Goal: Information Seeking & Learning: Check status

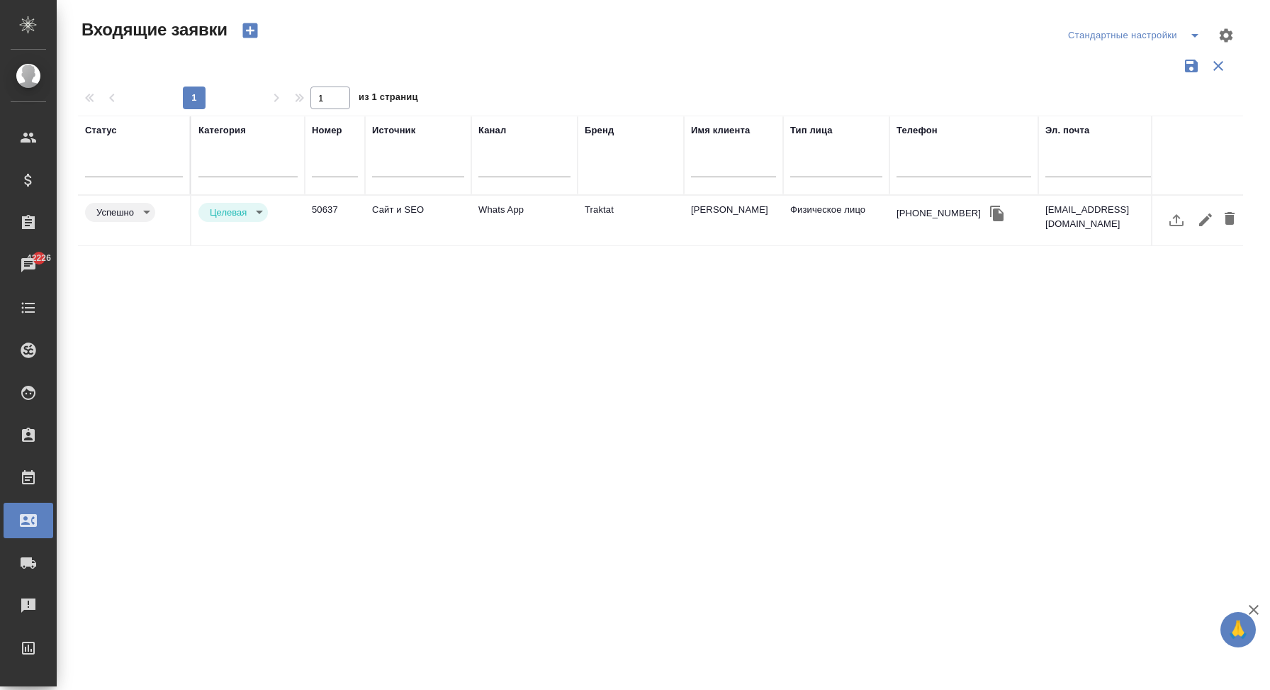
select select "RU"
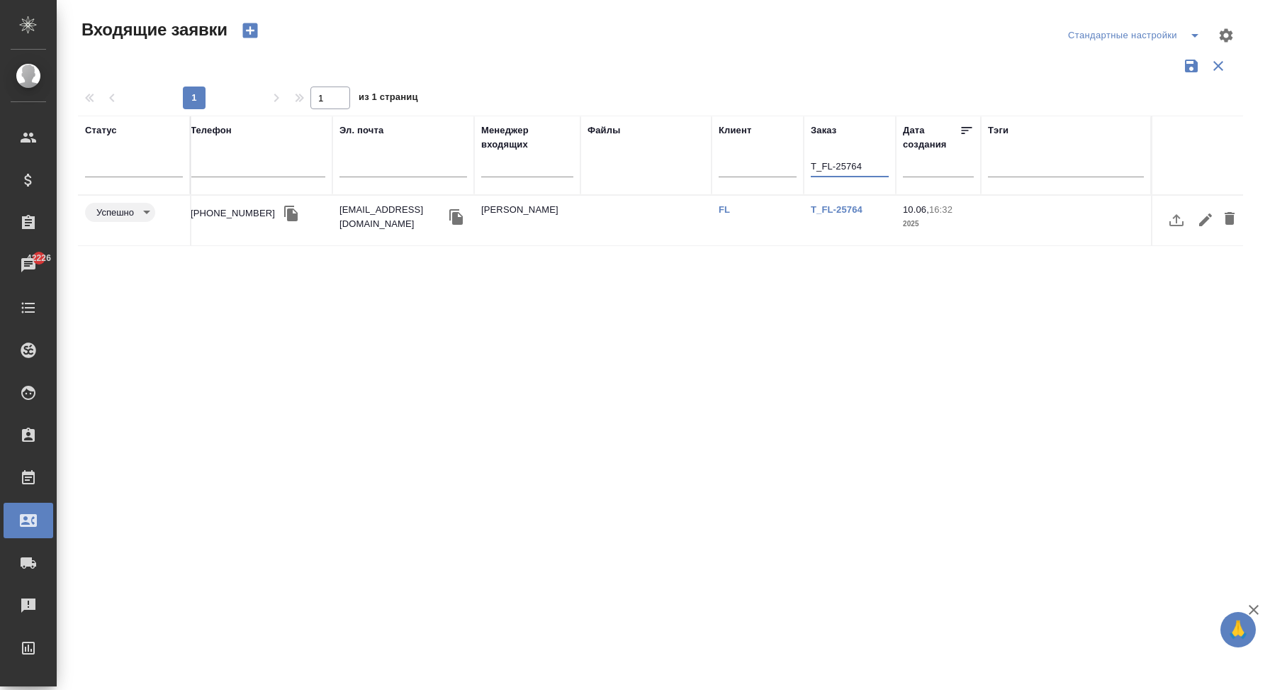
click at [846, 164] on input "T_FL-25764" at bounding box center [850, 168] width 78 height 18
type input "KZH_AT-1"
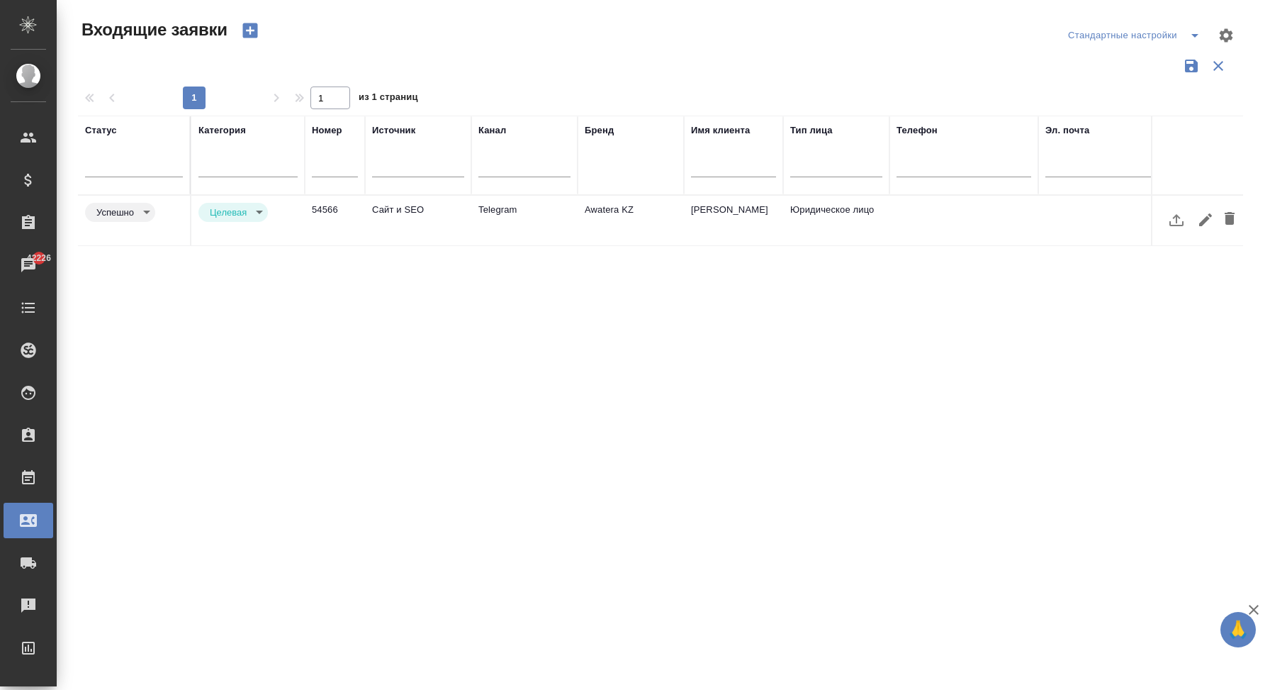
click at [568, 220] on td "Telegram" at bounding box center [524, 221] width 106 height 50
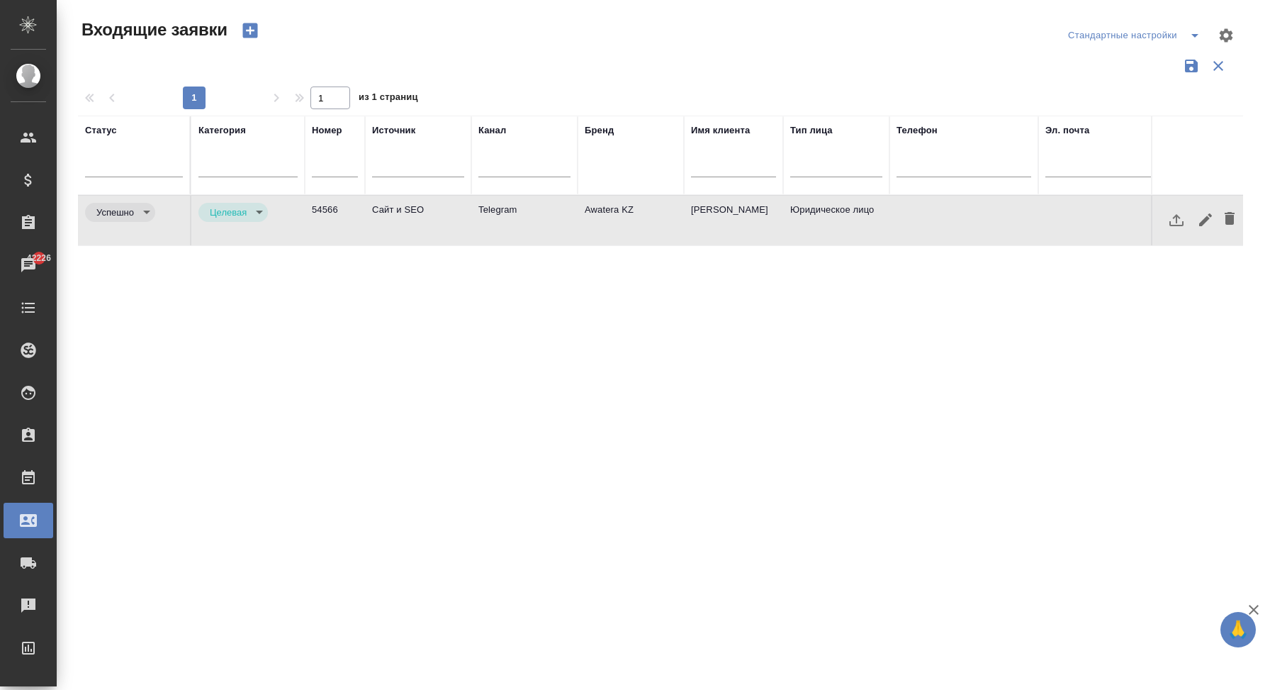
click at [568, 220] on td "Telegram" at bounding box center [524, 221] width 106 height 50
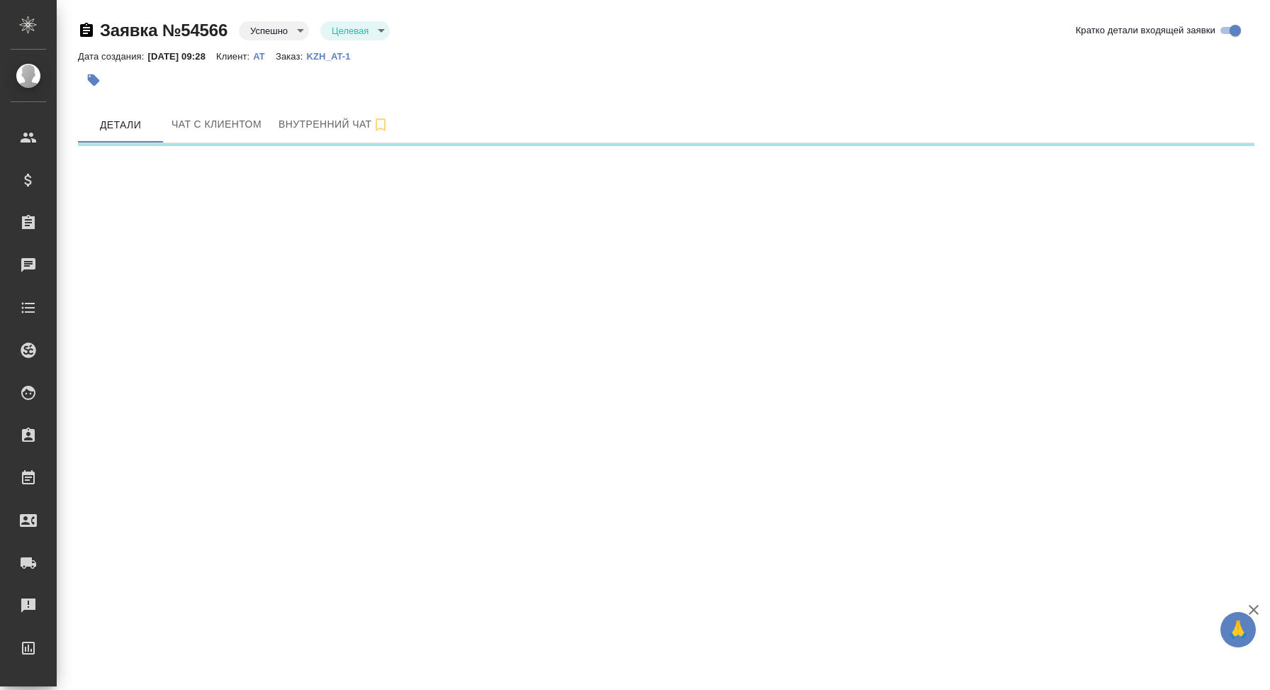
select select "RU"
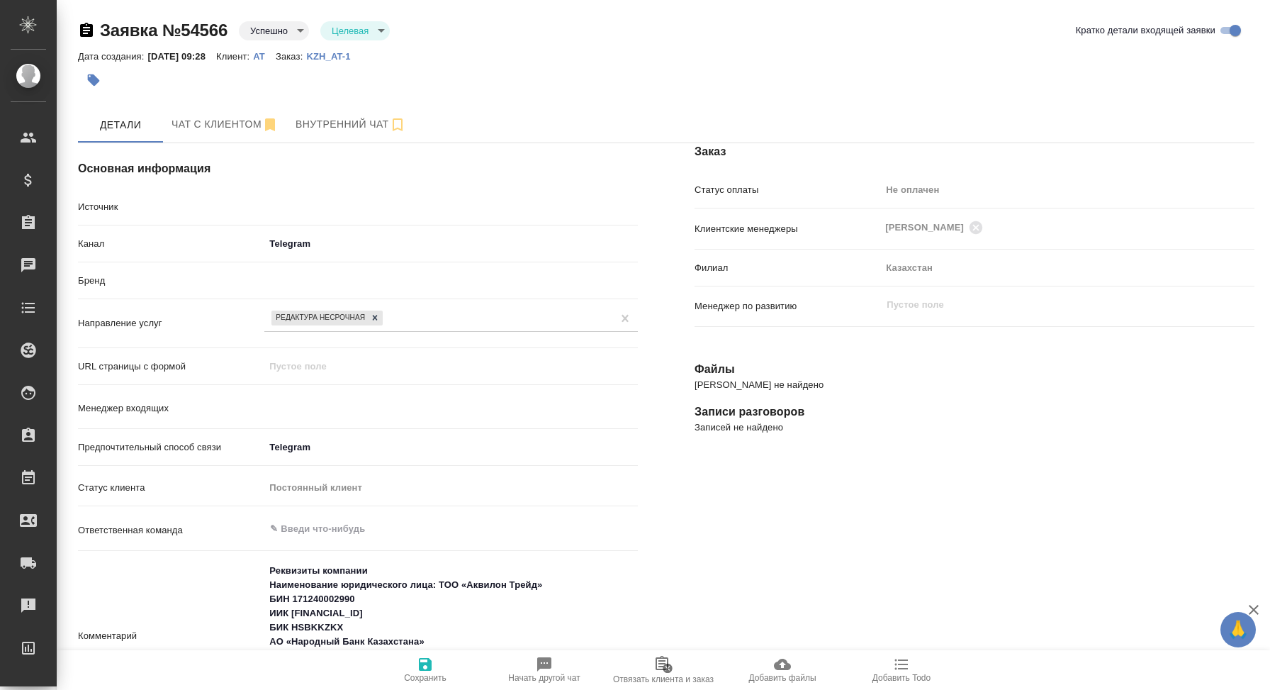
type textarea "x"
type input "[PERSON_NAME]"
click at [361, 56] on p "KZH_AT-1" at bounding box center [333, 56] width 55 height 11
drag, startPoint x: 382, startPoint y: 55, endPoint x: 226, endPoint y: 41, distance: 156.5
drag, startPoint x: 327, startPoint y: 57, endPoint x: 382, endPoint y: 59, distance: 55.3
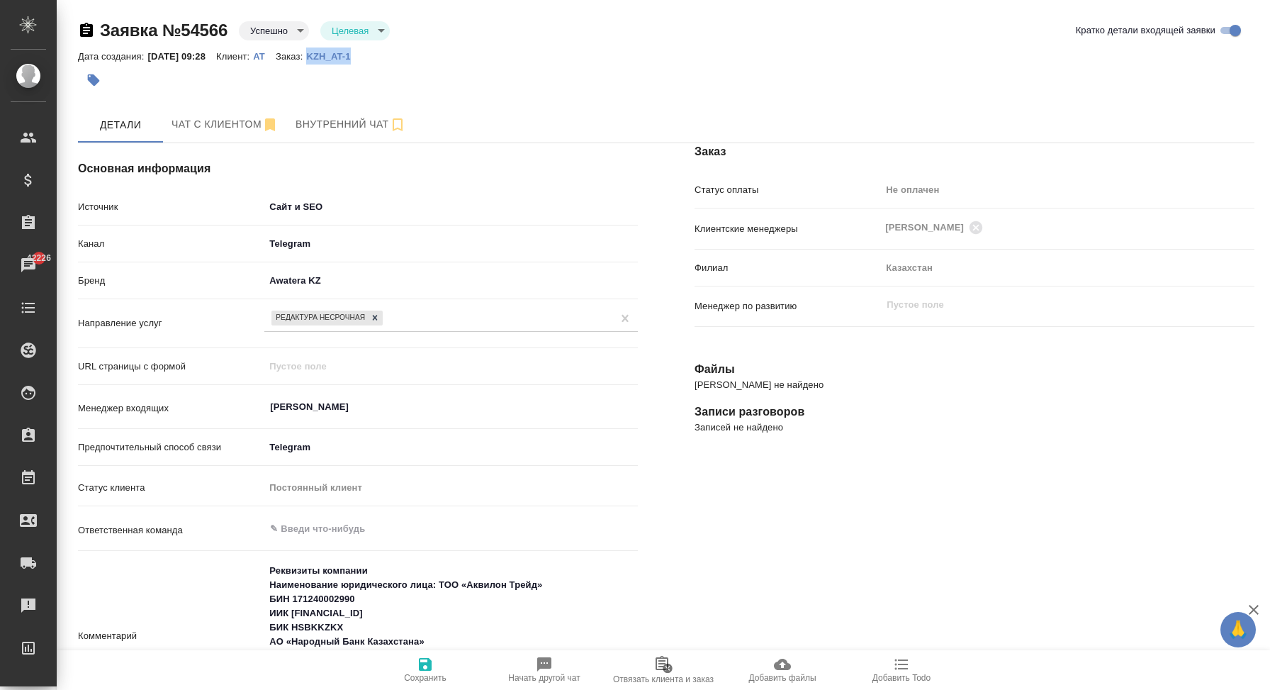
click at [361, 59] on div "Дата создания: 27.08.2025, 09:28 Клиент: AT Заказ: KZH_AT-1" at bounding box center [219, 55] width 283 height 17
copy p "KZH_AT-1"
type textarea "x"
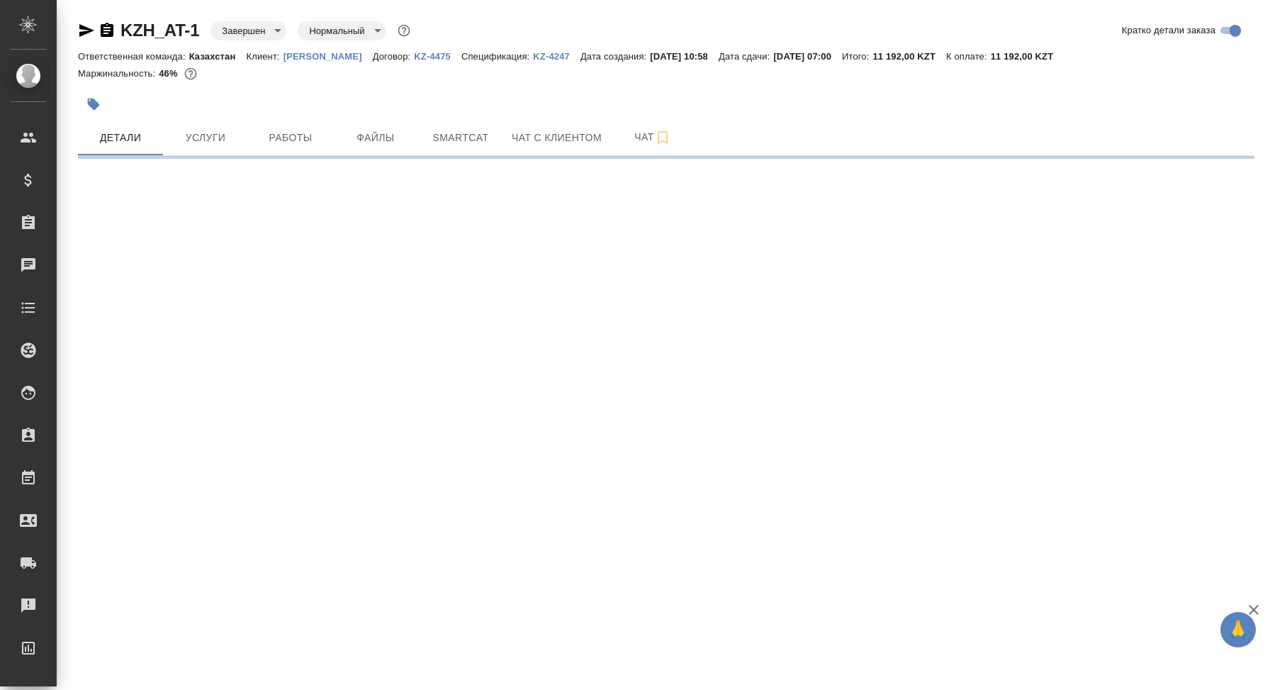
select select "RU"
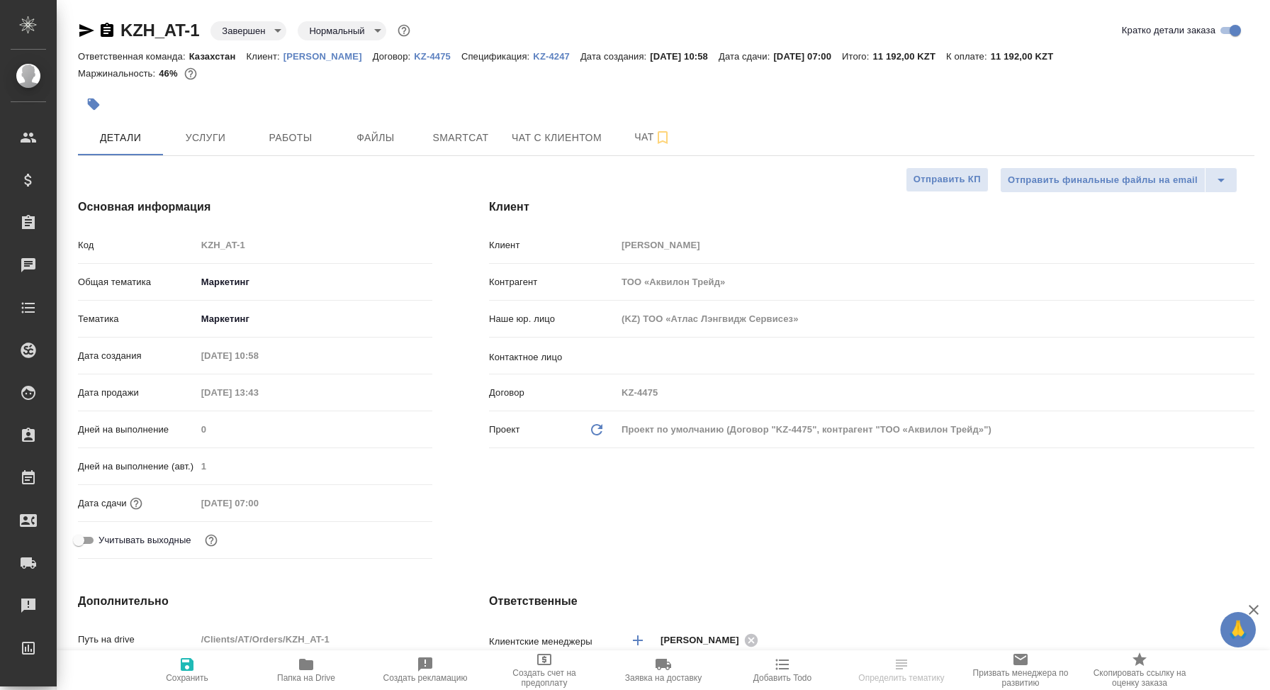
type textarea "x"
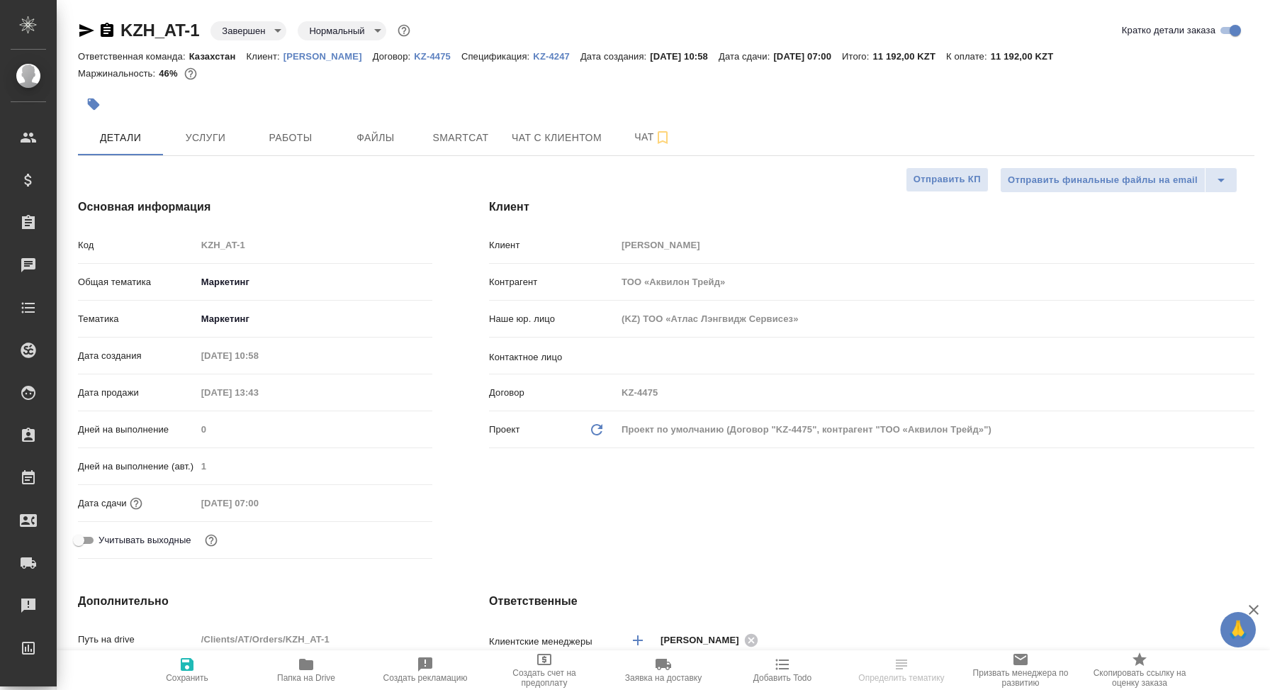
type textarea "x"
drag, startPoint x: 204, startPoint y: 28, endPoint x: 122, endPoint y: 27, distance: 82.2
click at [122, 27] on div "KZH_AT-1 Завершен closed Нормальный normal" at bounding box center [245, 30] width 335 height 23
copy link "KZH_AT-1"
type textarea "x"
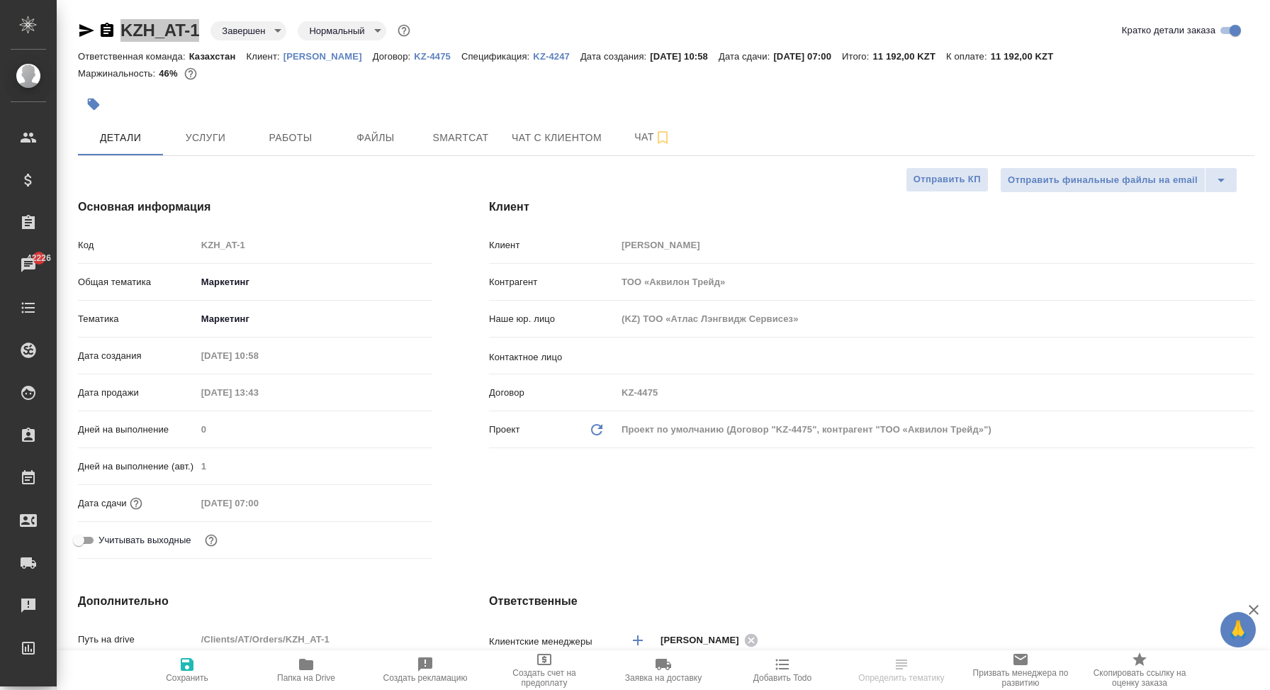
type textarea "x"
select select "RU"
type textarea "x"
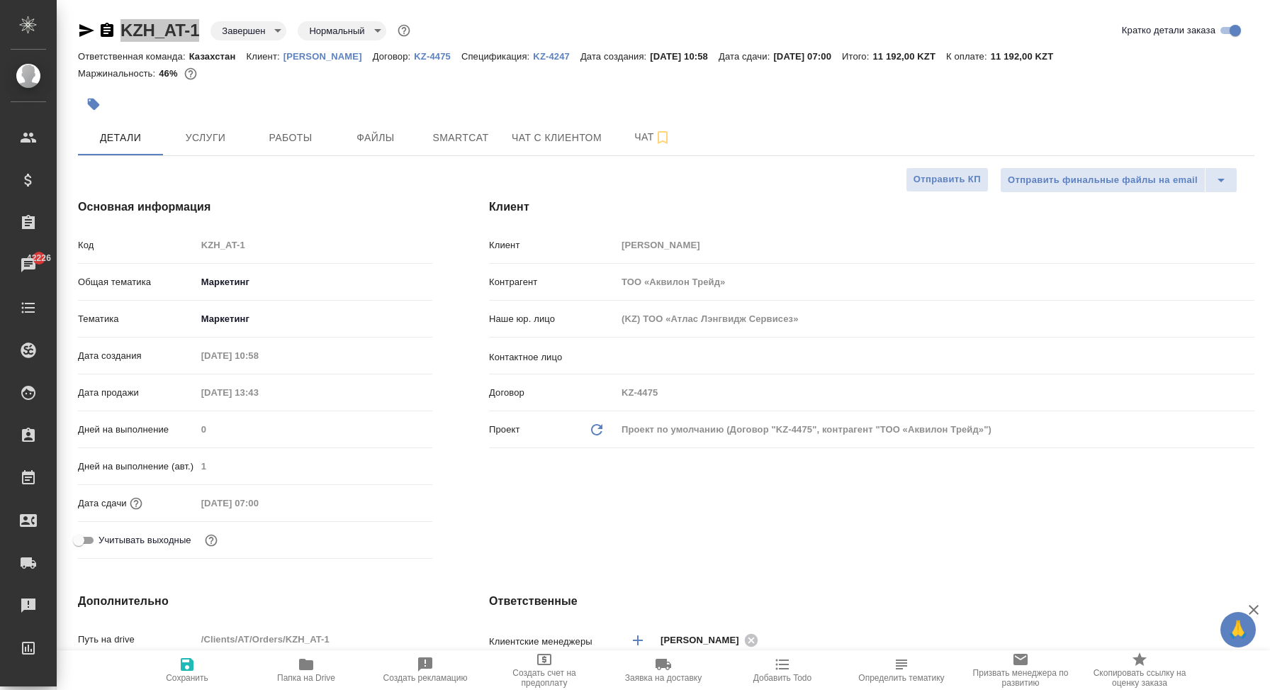
type textarea "x"
click at [541, 90] on div at bounding box center [470, 104] width 785 height 31
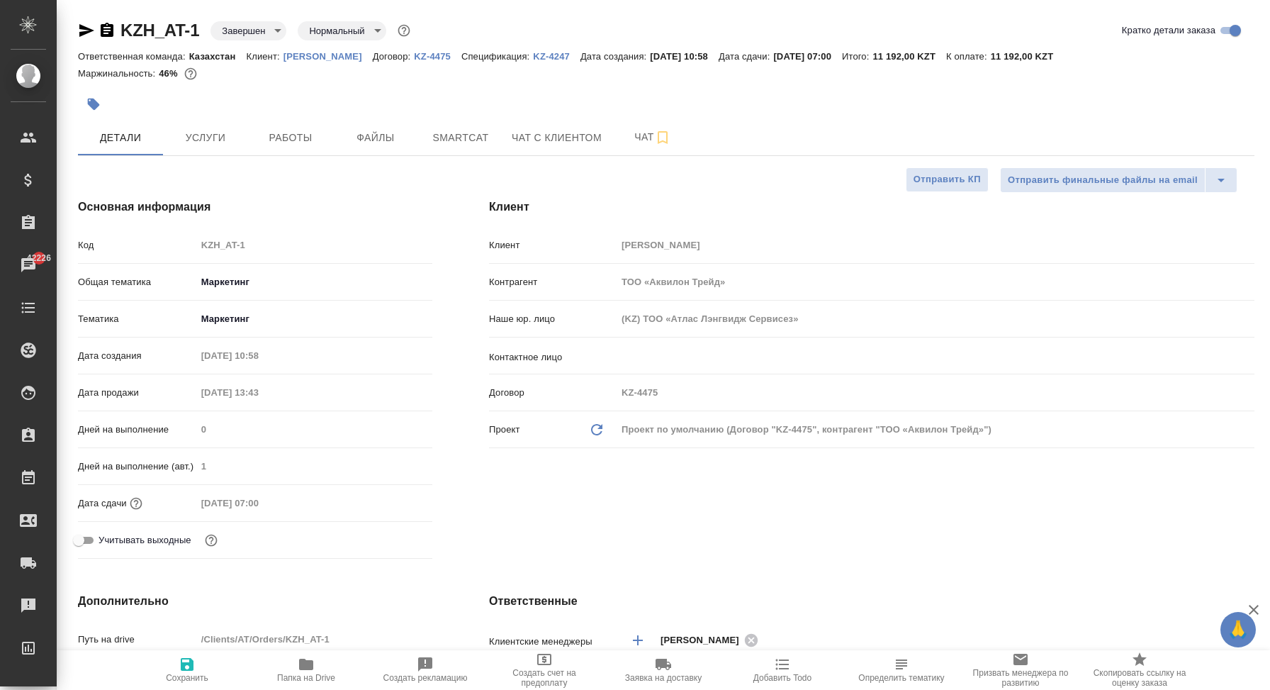
type textarea "x"
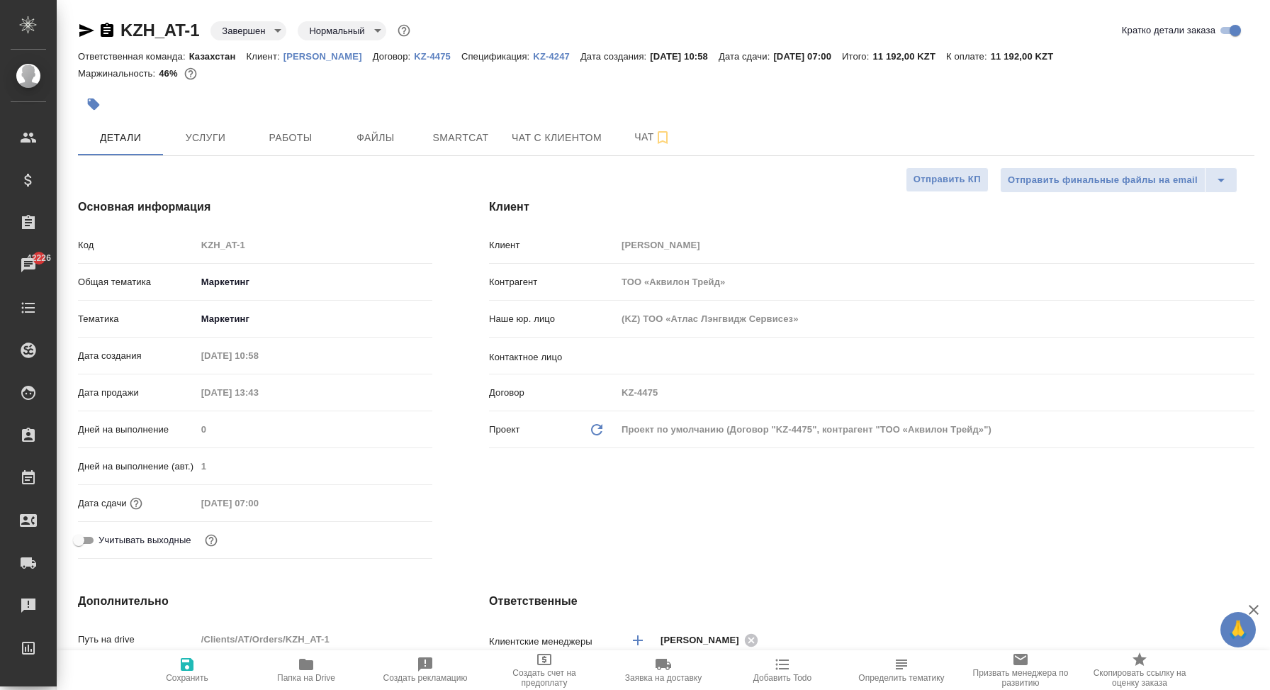
type textarea "x"
drag, startPoint x: 198, startPoint y: 33, endPoint x: 113, endPoint y: 32, distance: 85.1
drag, startPoint x: 113, startPoint y: 32, endPoint x: 208, endPoint y: 41, distance: 94.7
click at [208, 41] on div "KZH_AT-1 Завершен closed Нормальный normal" at bounding box center [245, 30] width 335 height 23
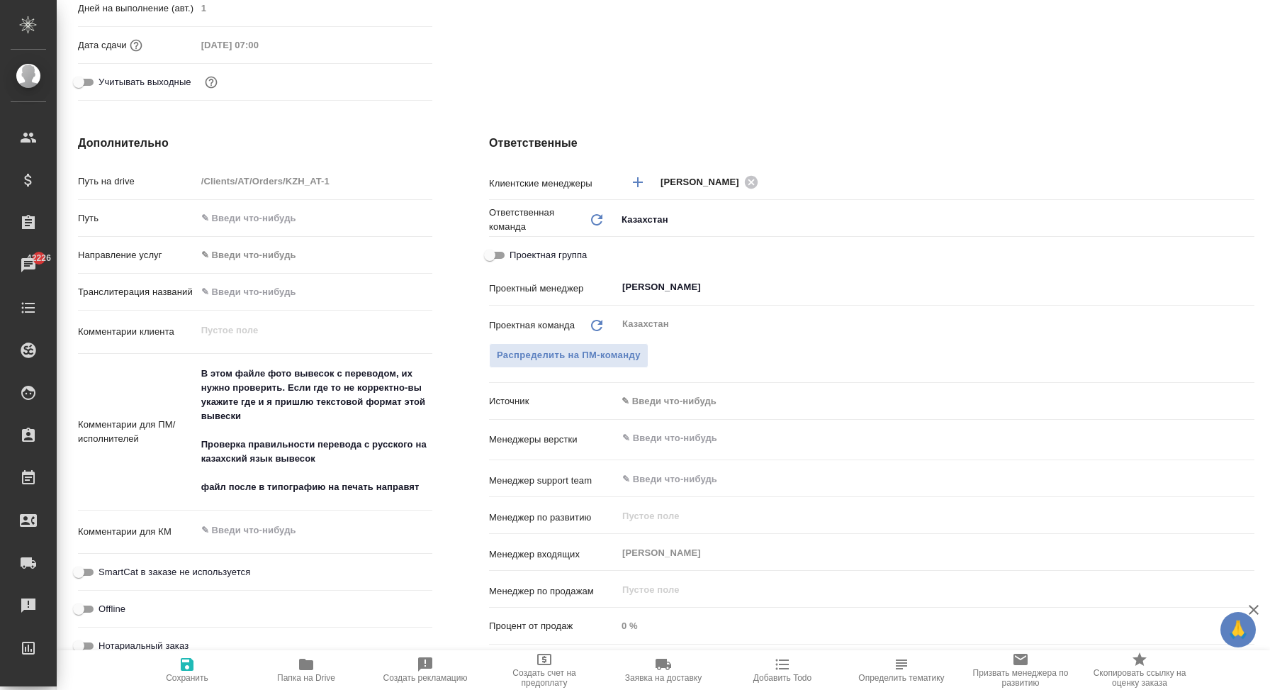
scroll to position [459, 0]
click at [687, 400] on body "🙏 .cls-1 fill:#fff; AWATERA Корэн Владислав Клиенты Спецификации Заказы 42226 Ч…" at bounding box center [635, 345] width 1270 height 690
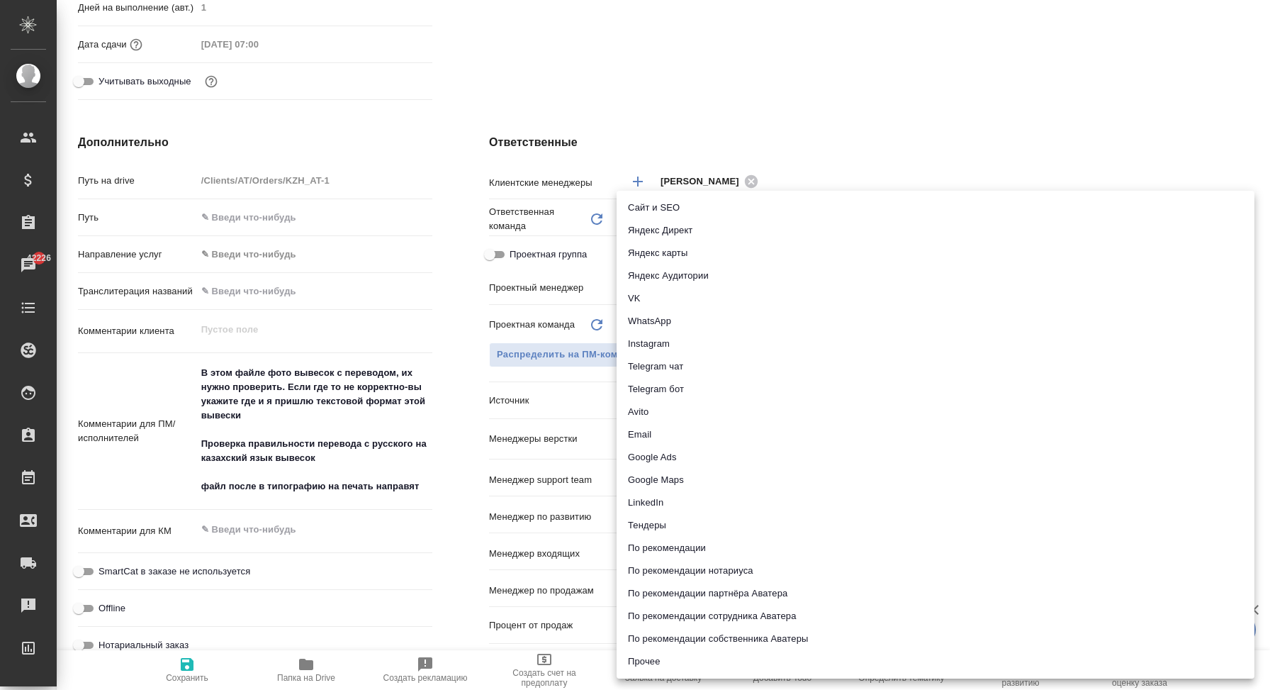
click at [694, 366] on li "Telegram чат" at bounding box center [936, 366] width 638 height 23
type textarea "x"
type input "telegram"
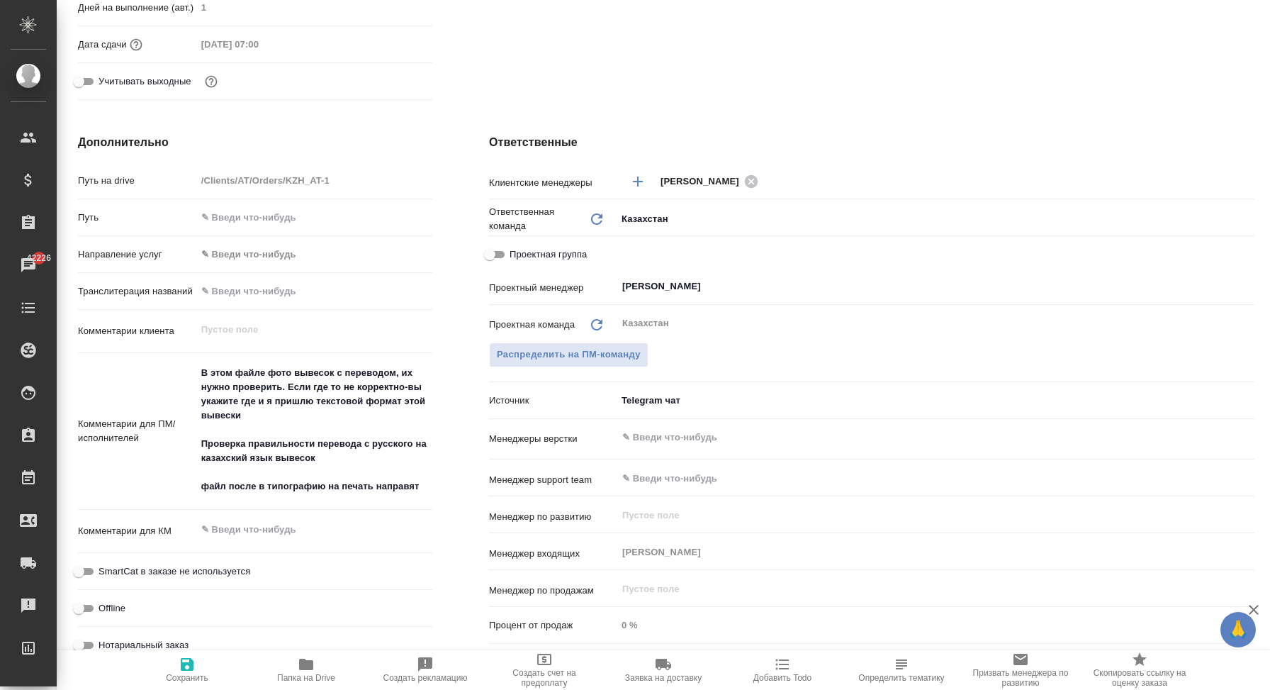
click at [188, 670] on icon "button" at bounding box center [187, 664] width 13 height 13
type textarea "x"
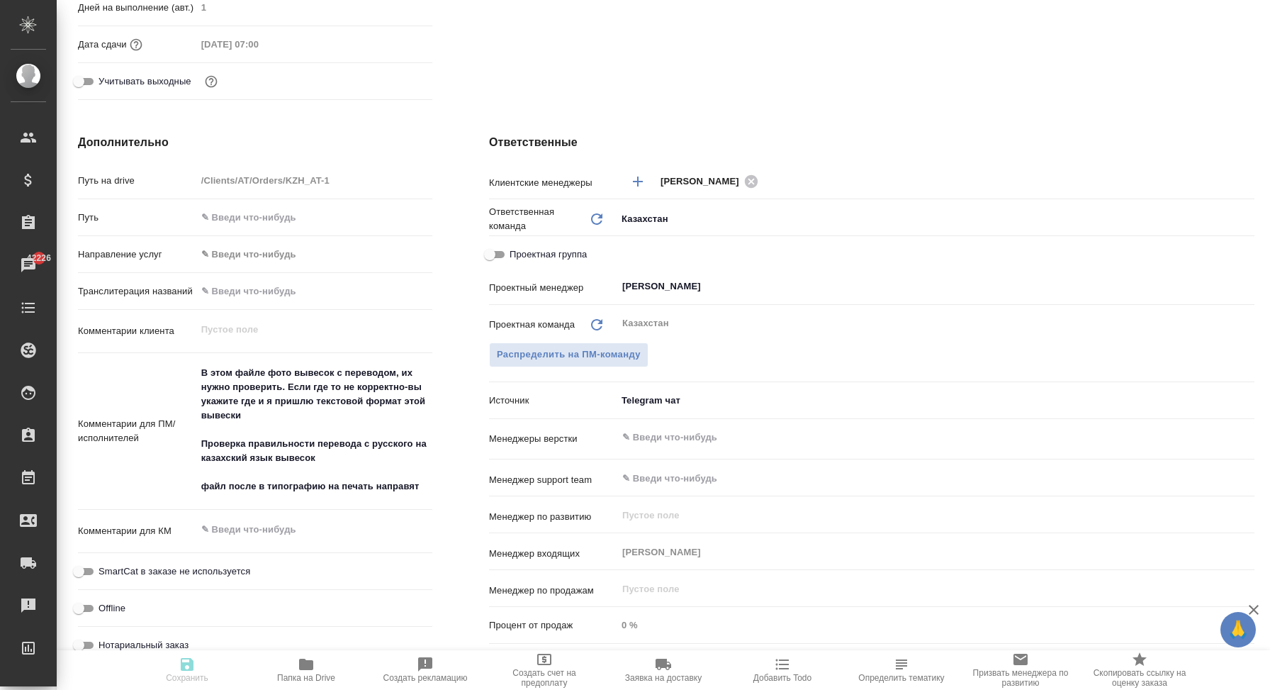
type textarea "x"
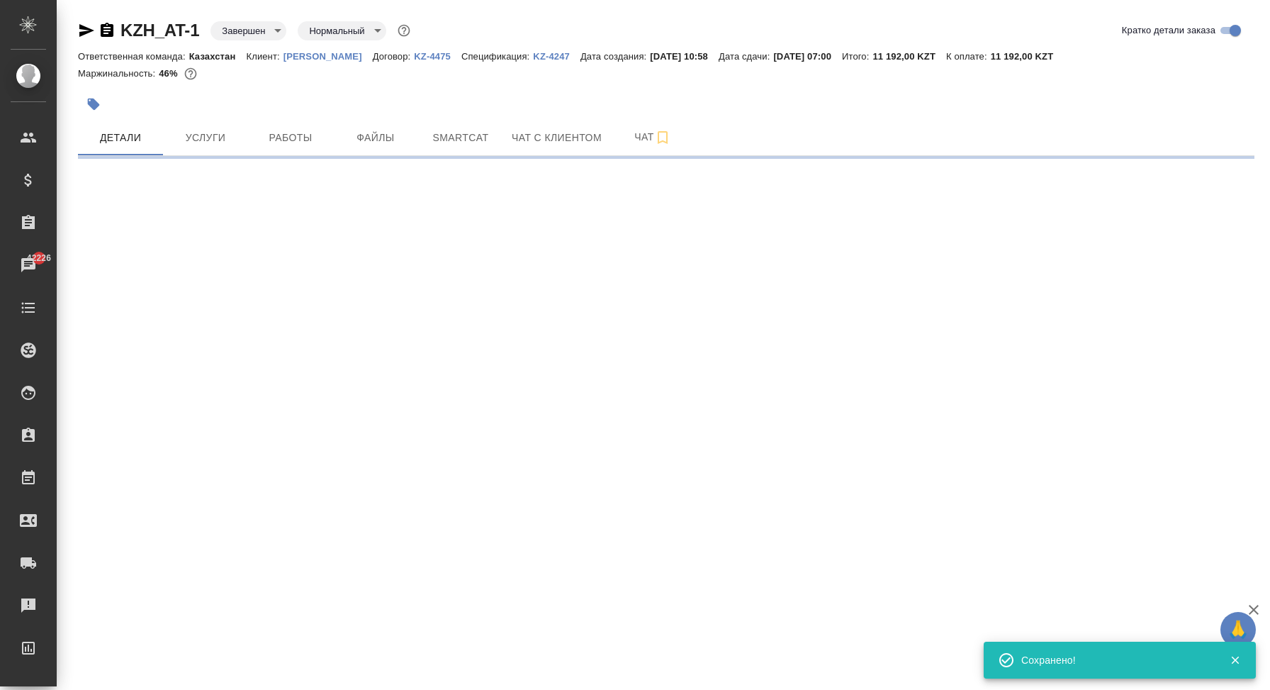
scroll to position [0, 0]
select select "RU"
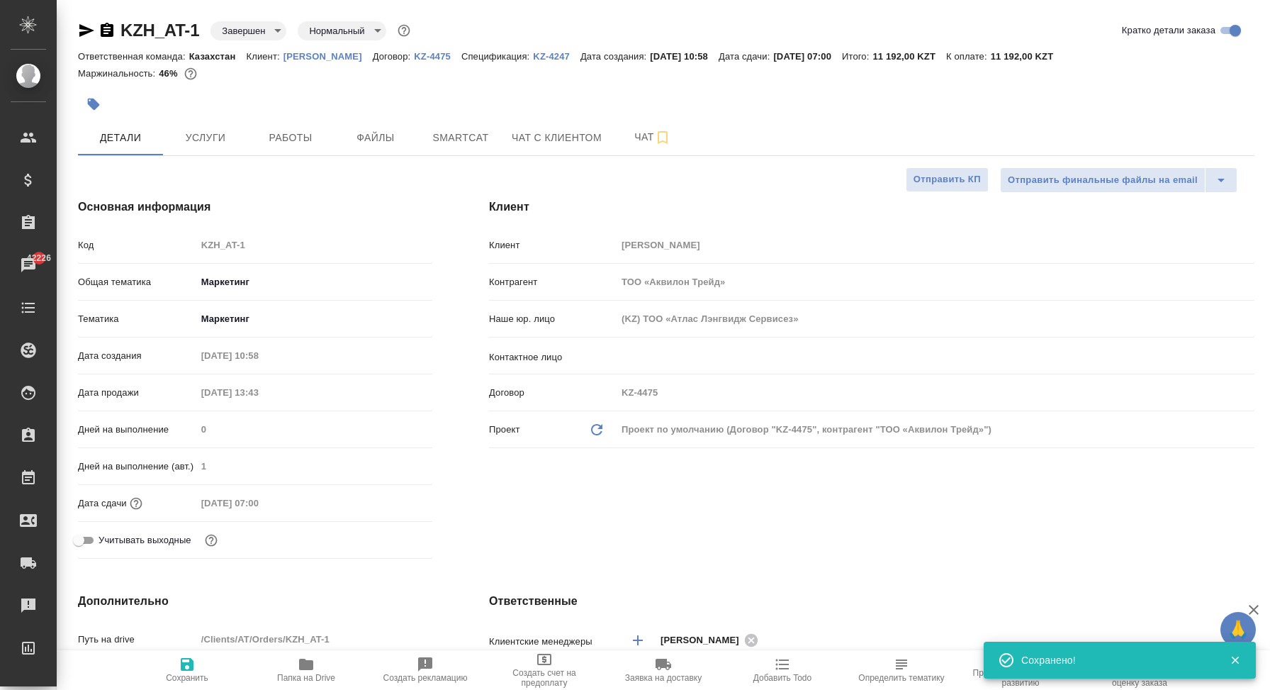
type textarea "x"
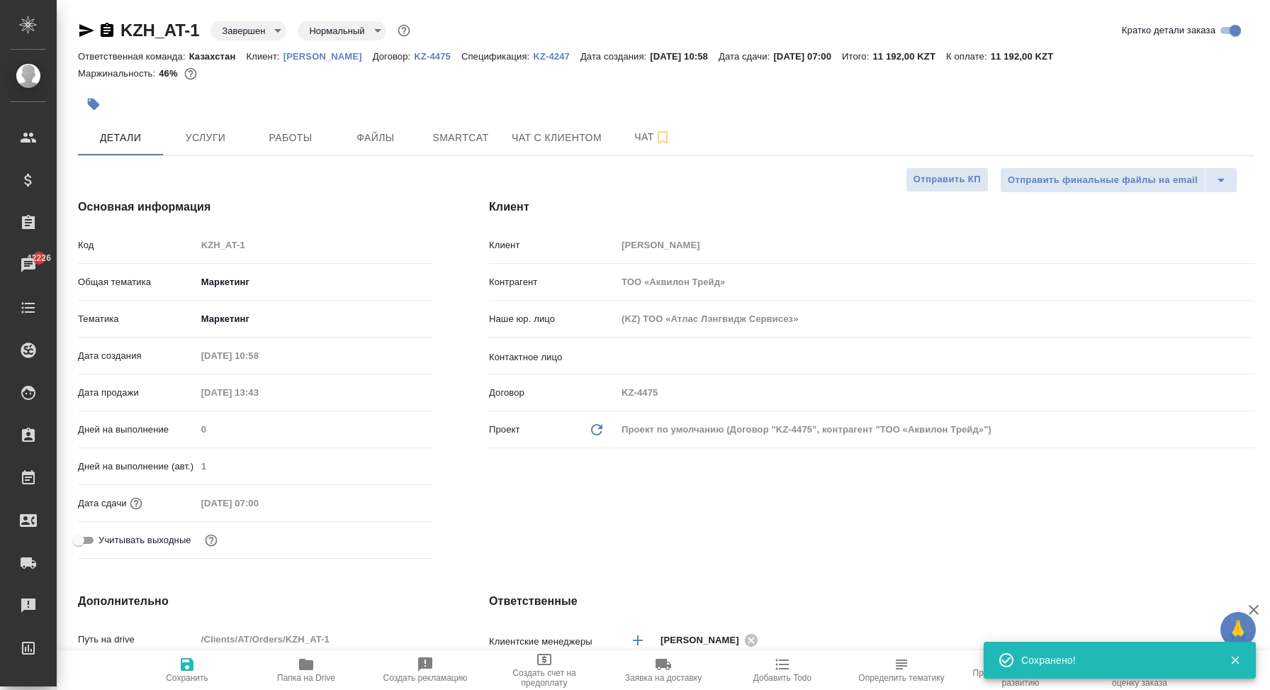
type textarea "x"
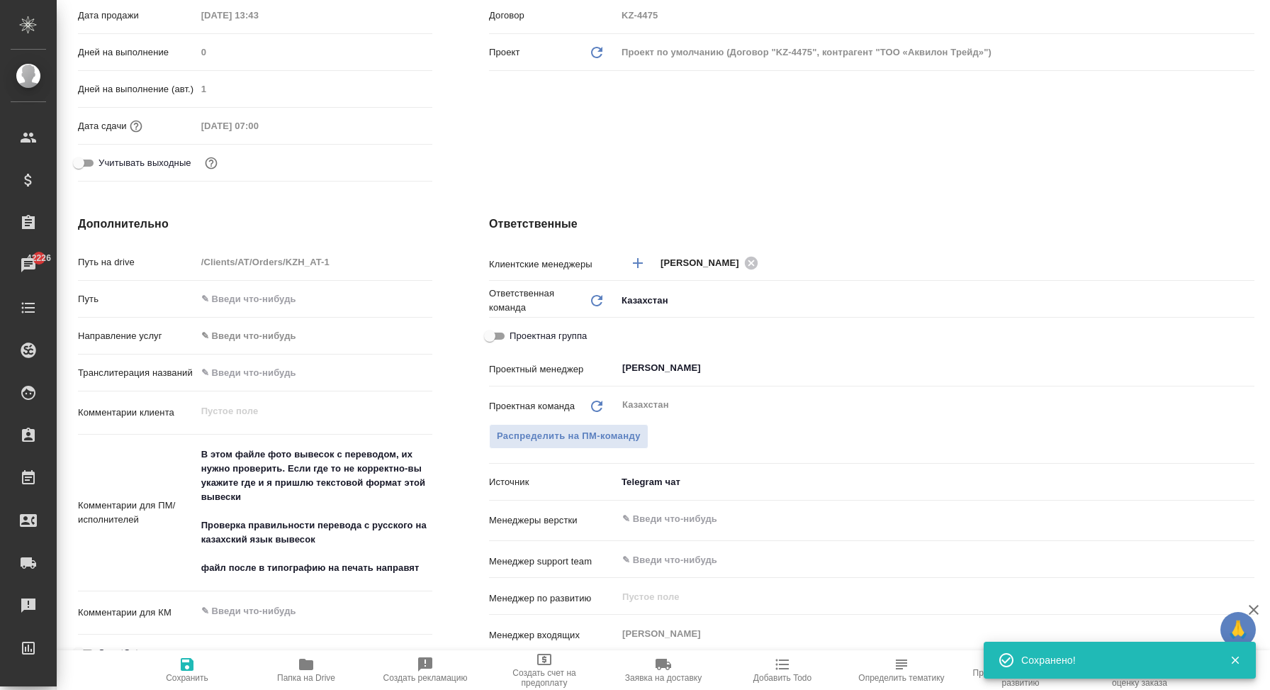
scroll to position [381, 0]
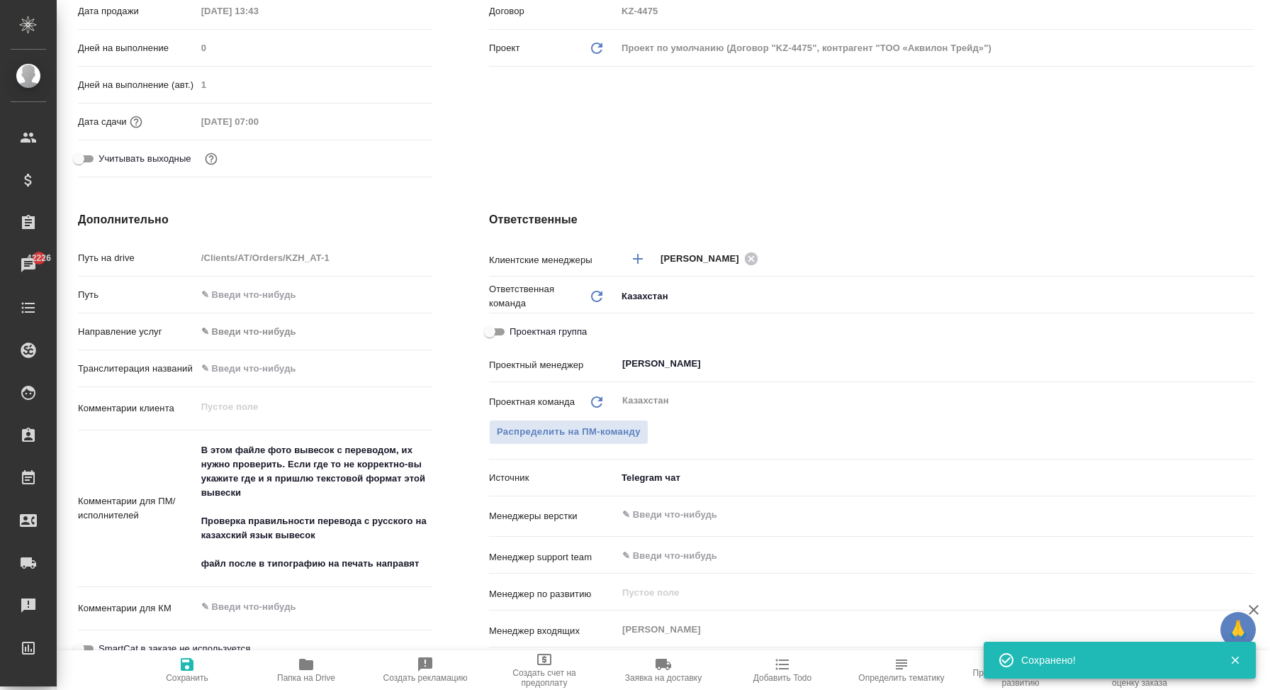
click at [631, 481] on body "🙏 .cls-1 fill:#fff; AWATERA Корэн Владислав Клиенты Спецификации Заказы 42226 Ч…" at bounding box center [635, 345] width 1270 height 690
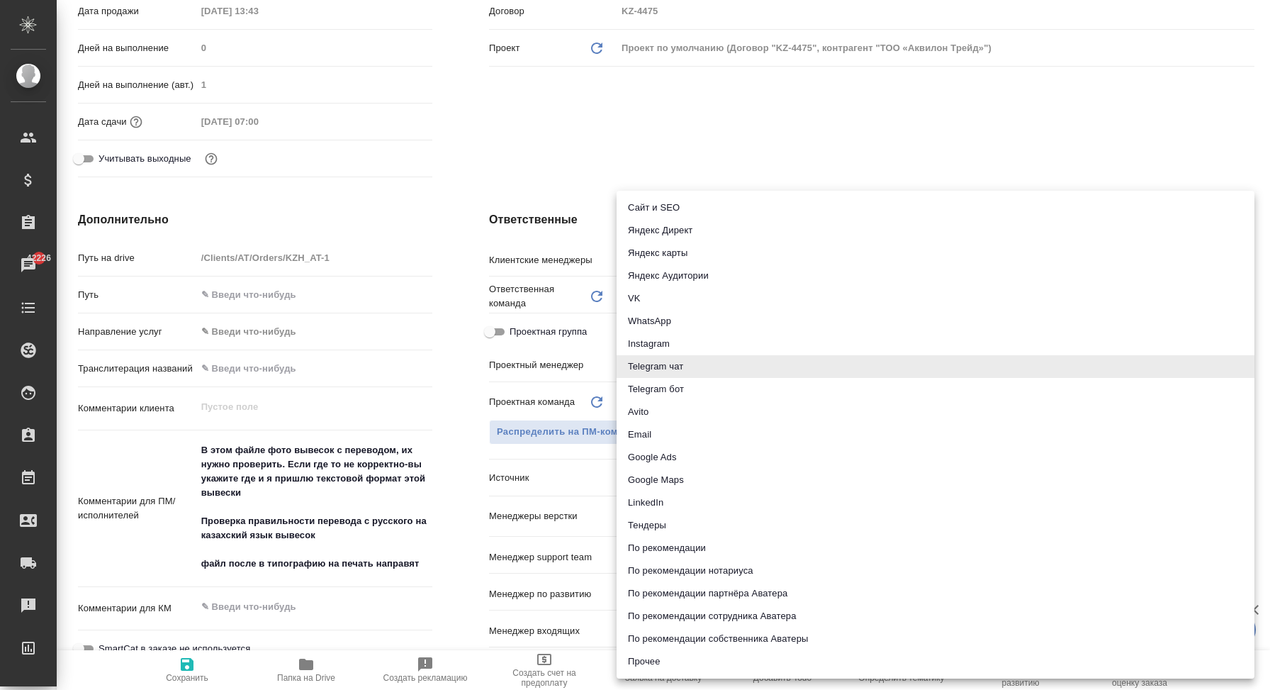
click at [600, 478] on div at bounding box center [635, 345] width 1270 height 690
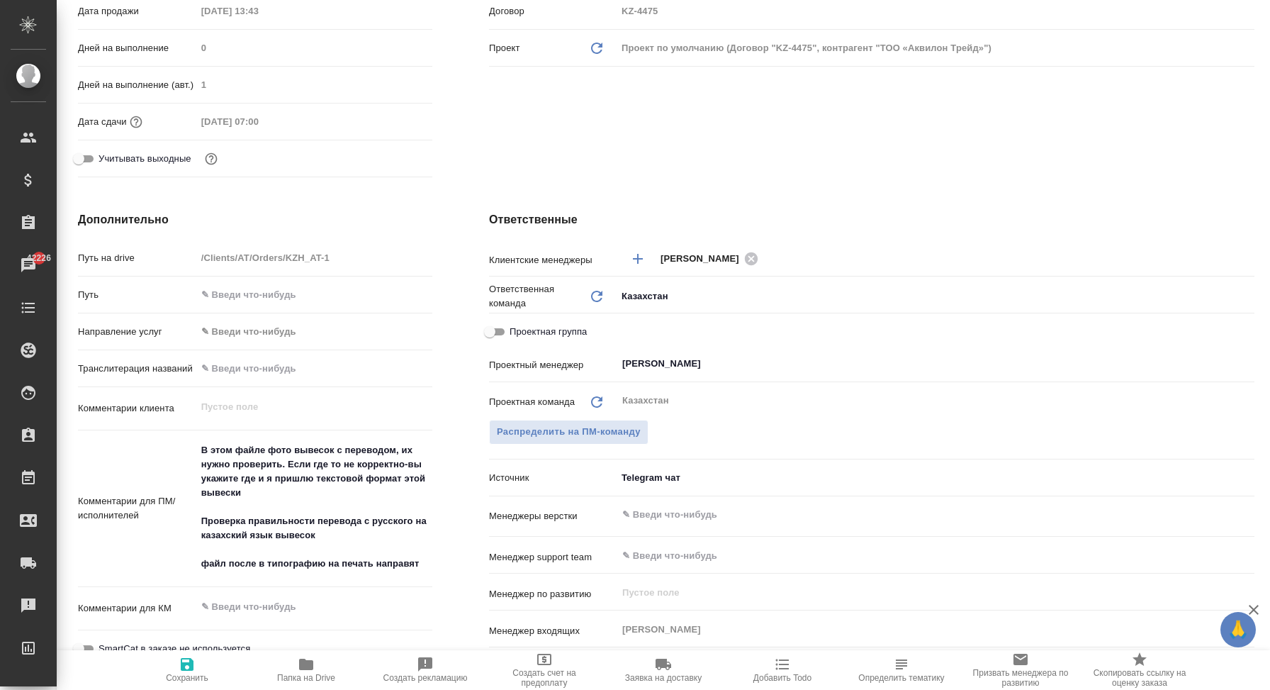
click at [641, 475] on body "🙏 .cls-1 fill:#fff; AWATERA Корэн Владислав Клиенты Спецификации Заказы 42226 Ч…" at bounding box center [635, 345] width 1270 height 690
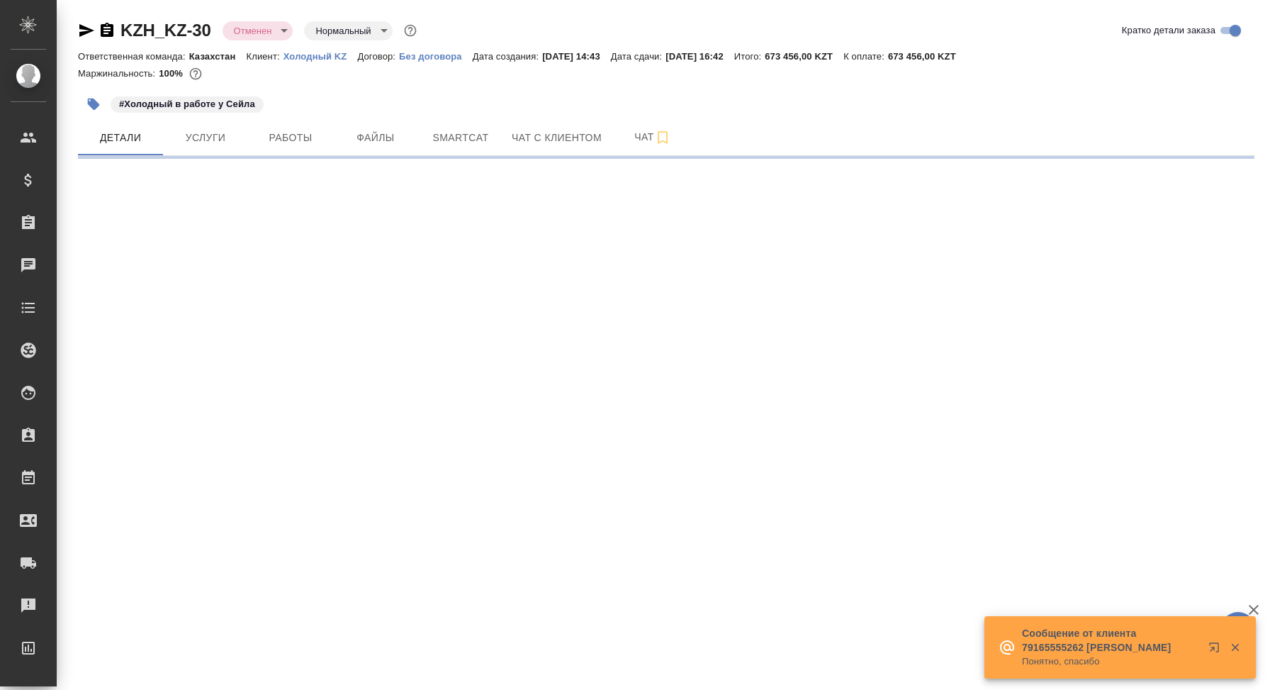
select select "RU"
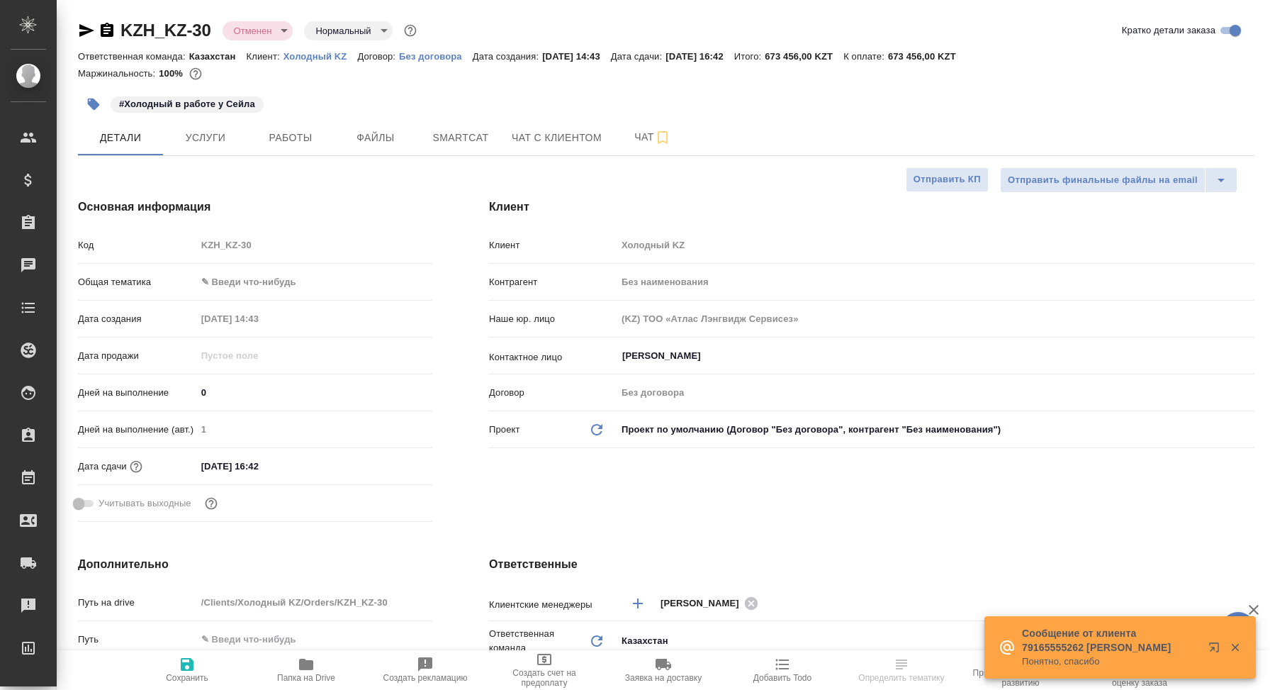
type textarea "x"
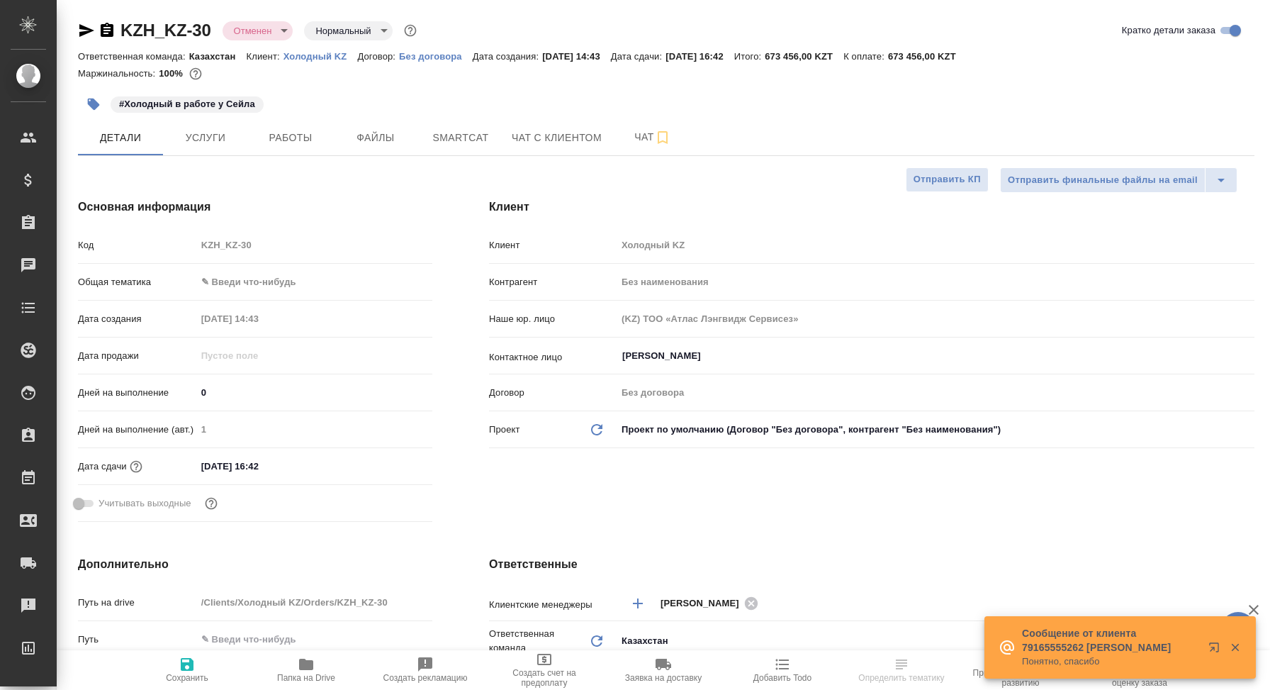
type textarea "x"
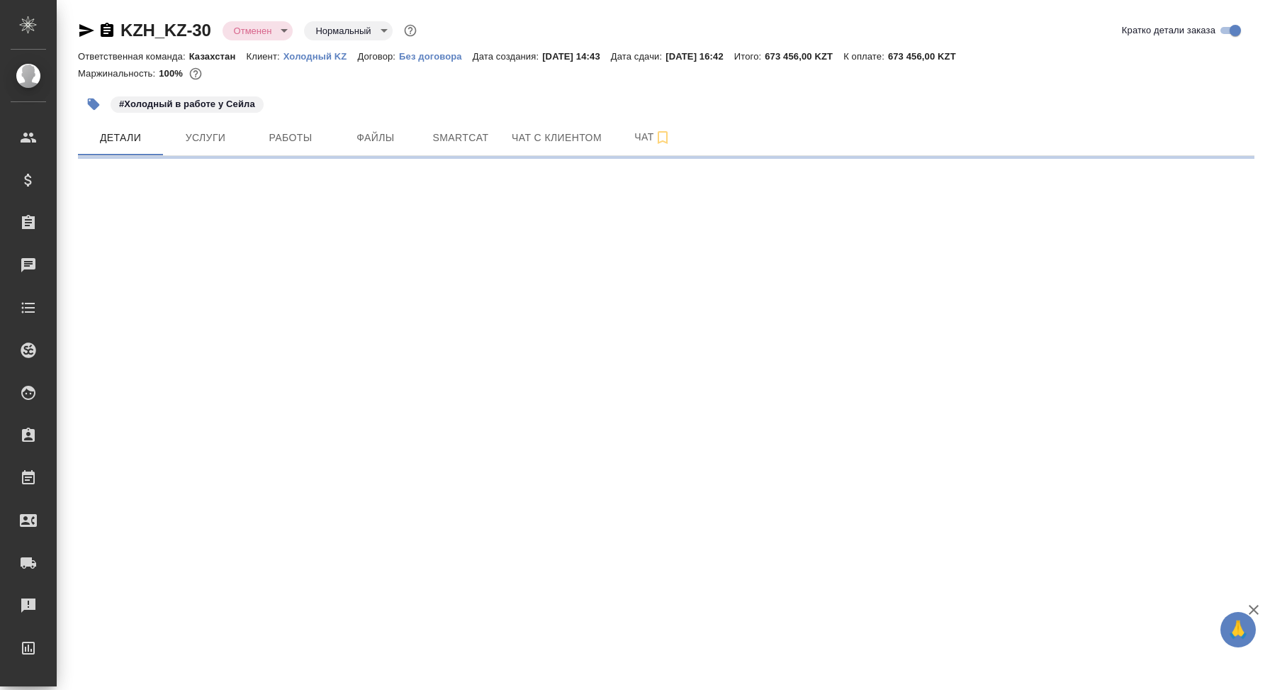
select select "RU"
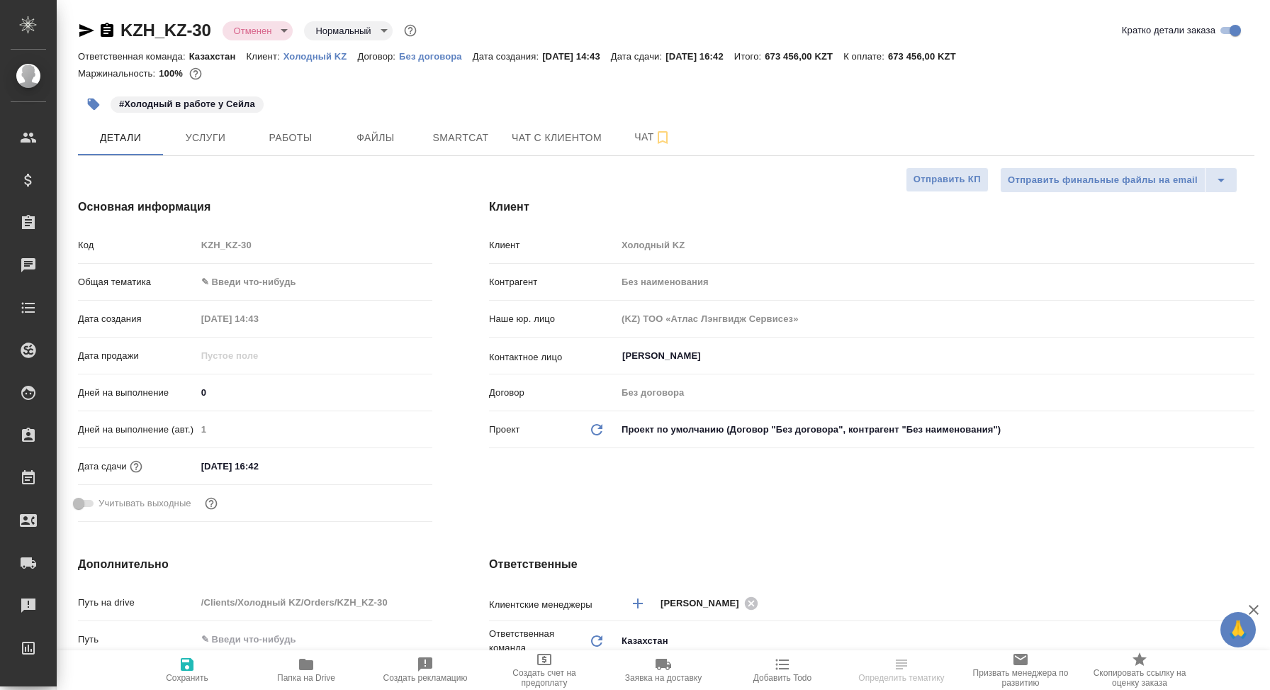
type textarea "x"
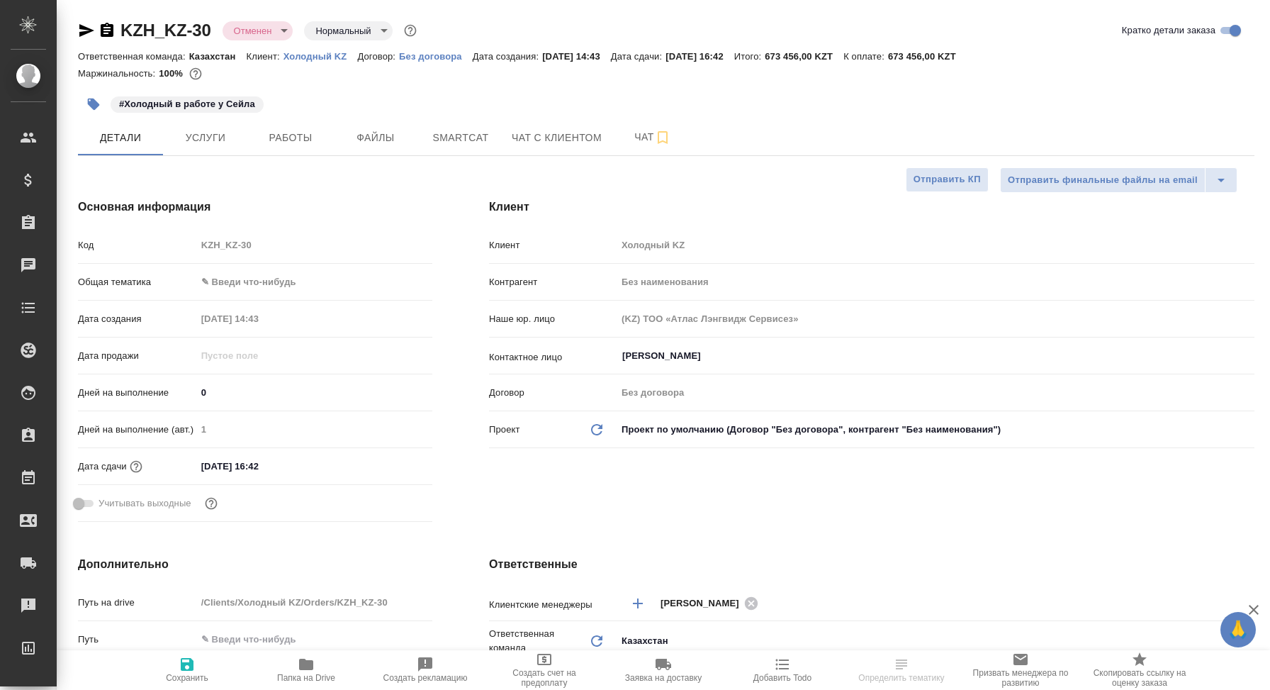
type textarea "x"
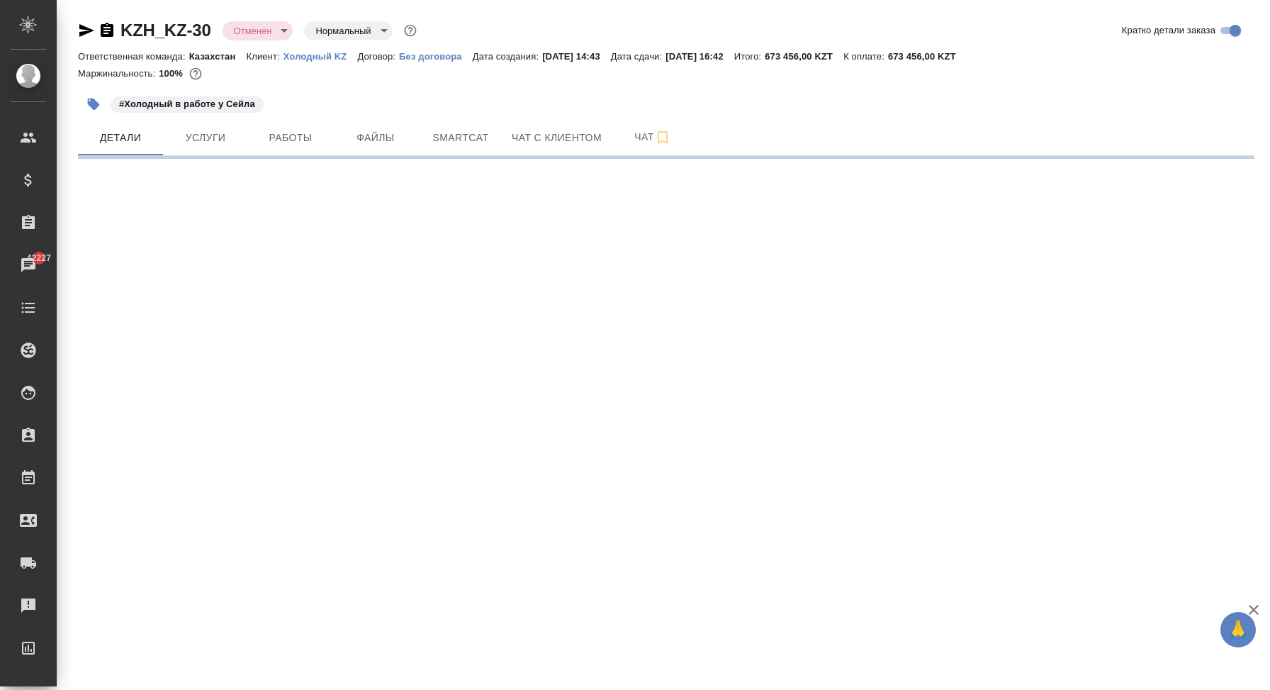
select select "RU"
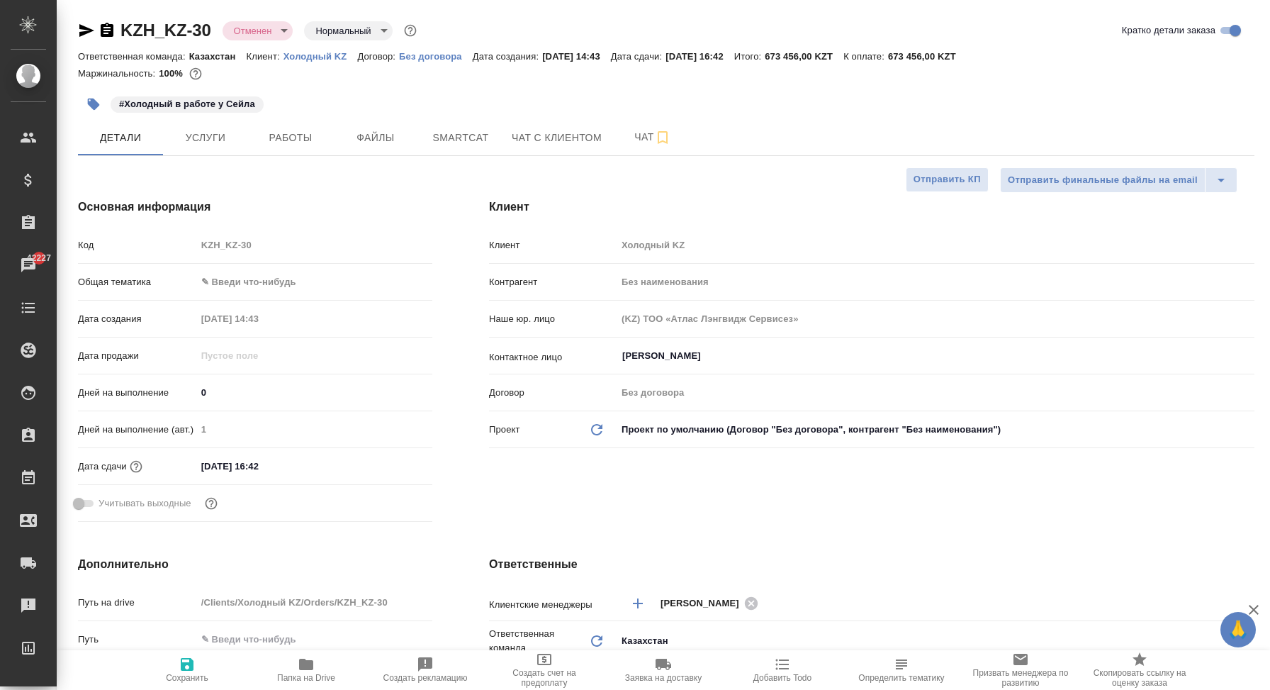
type textarea "x"
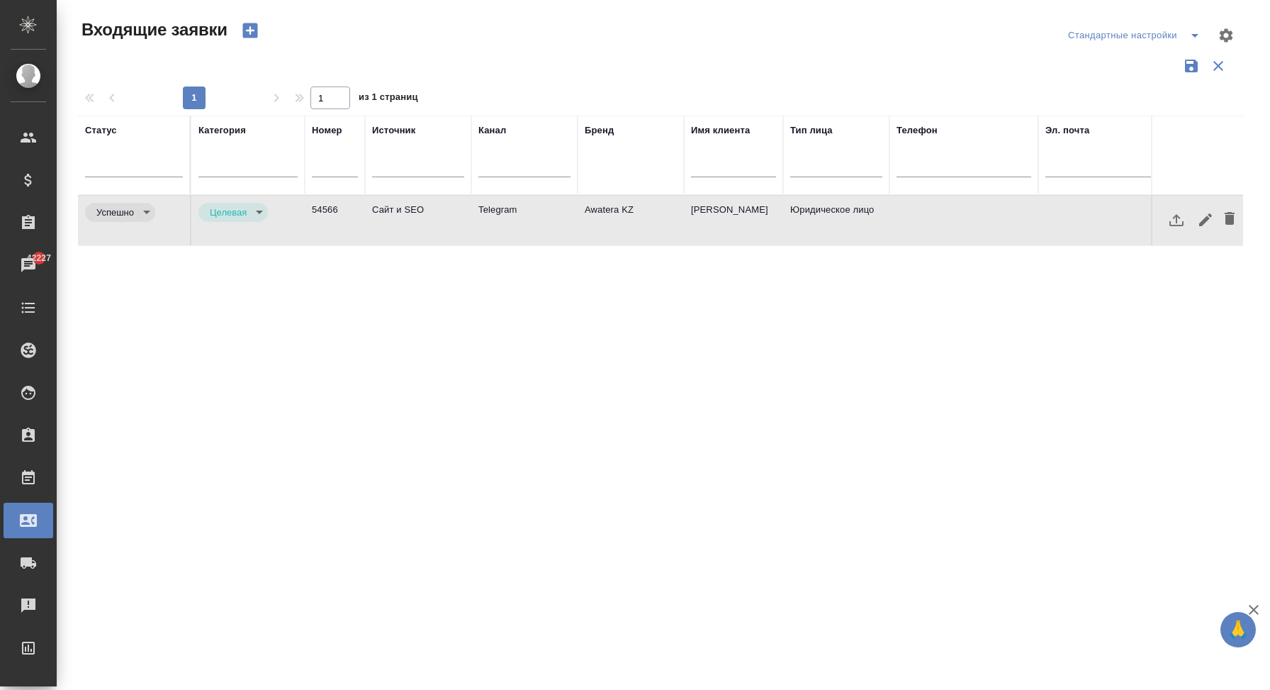
select select "RU"
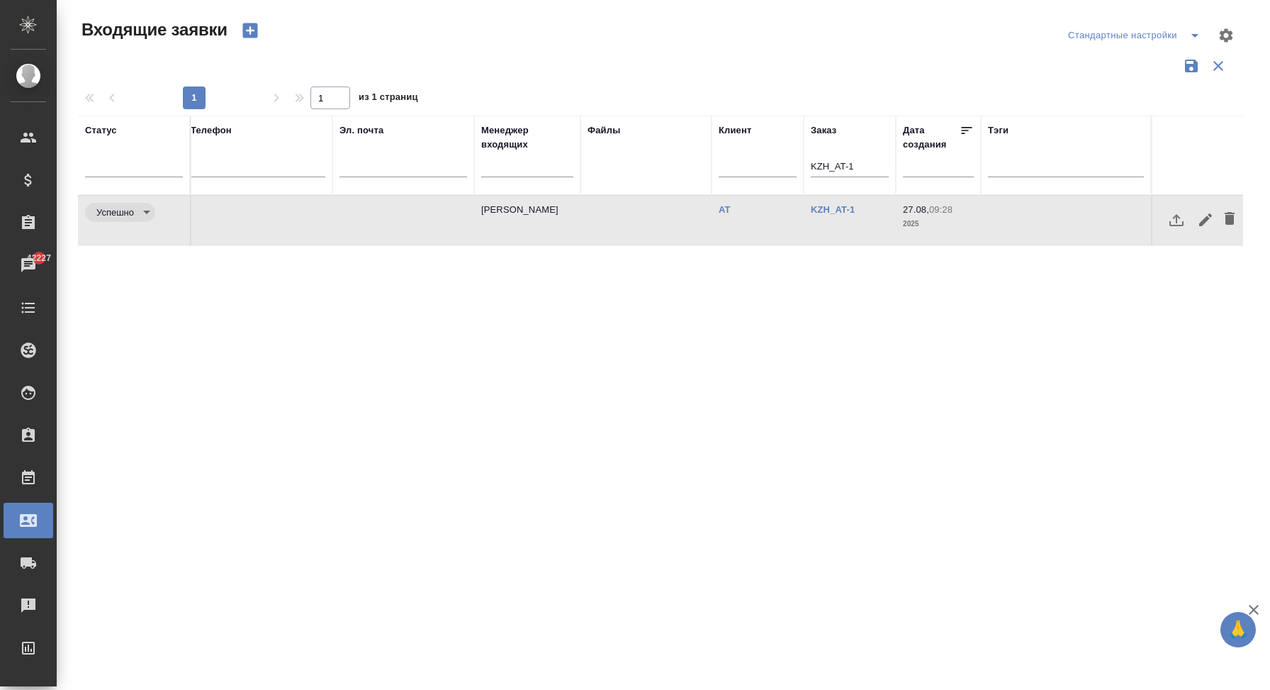
click at [835, 164] on input "KZH_AT-1" at bounding box center [850, 168] width 78 height 18
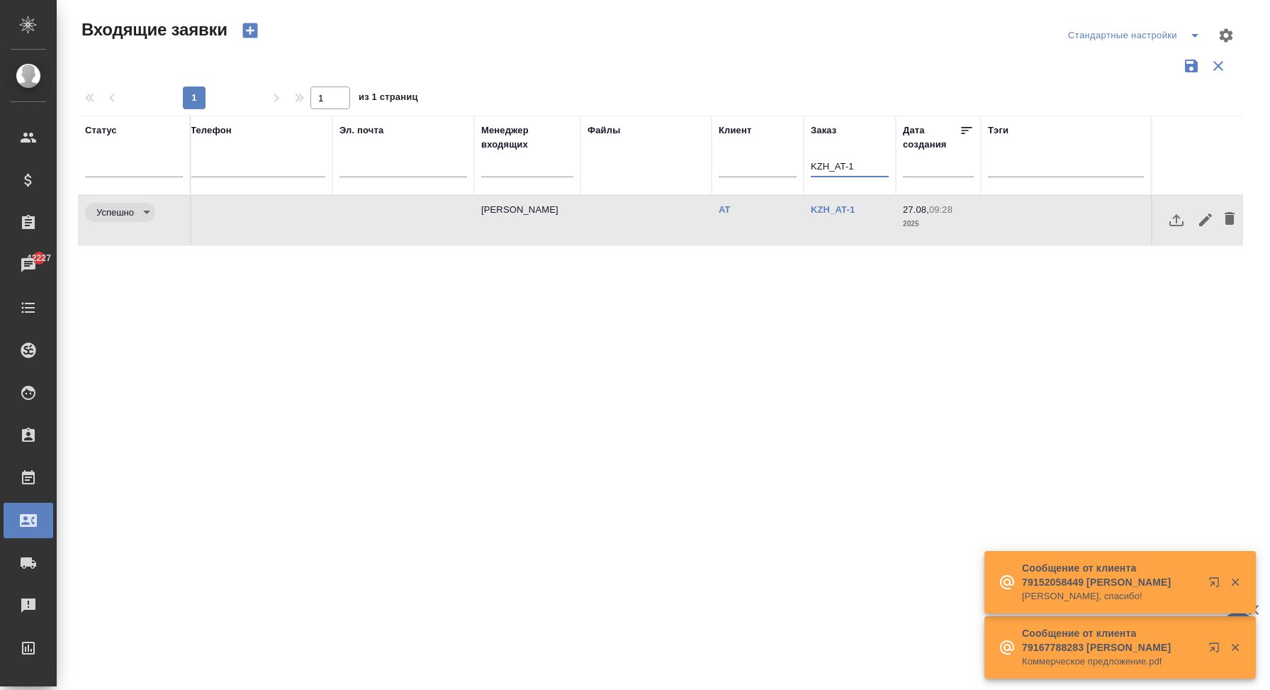
paste input "SM_FL-441"
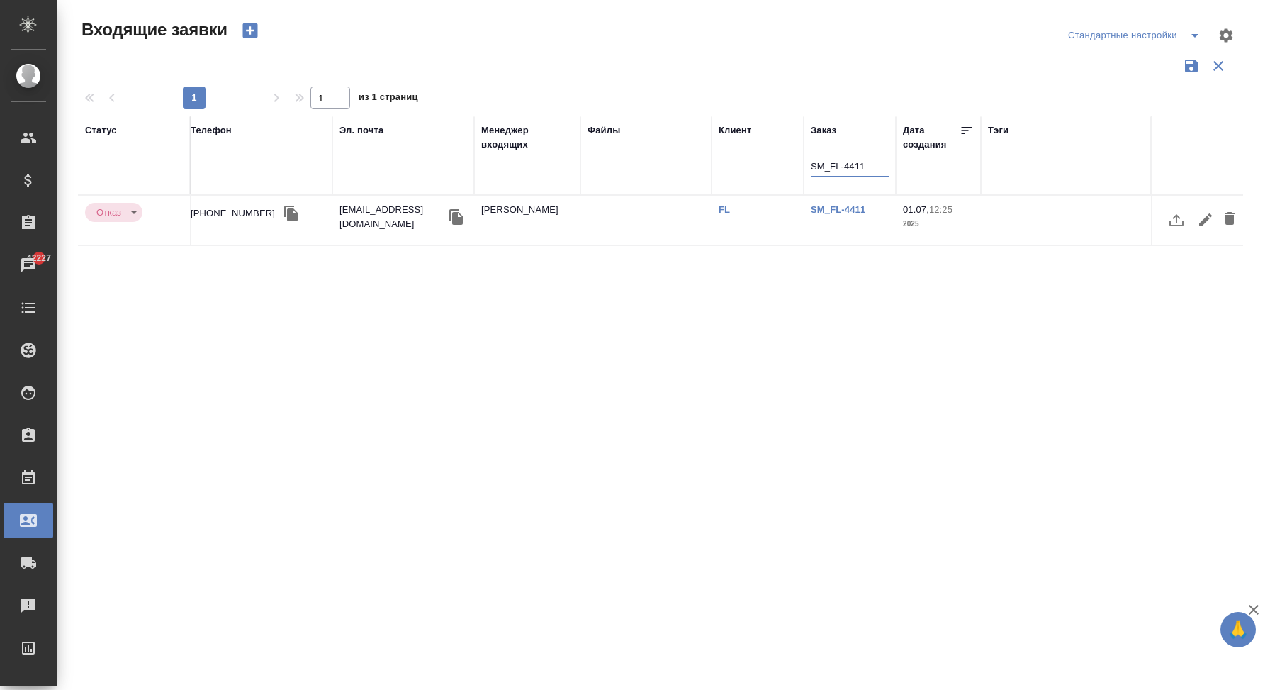
click at [862, 173] on input "SM_FL-4411" at bounding box center [850, 168] width 78 height 18
paste input "C3_SPBGMU-"
type input "C3_SPBGMU-1"
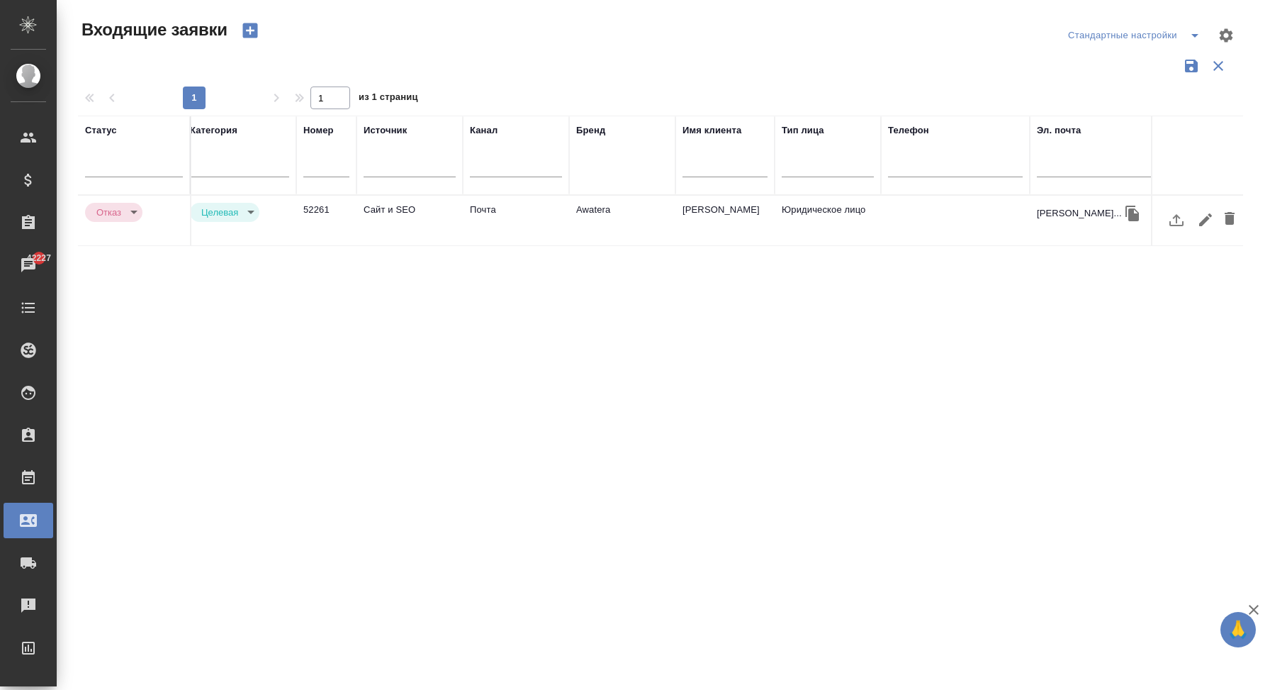
scroll to position [0, 0]
click at [548, 226] on td "Почта" at bounding box center [524, 221] width 106 height 50
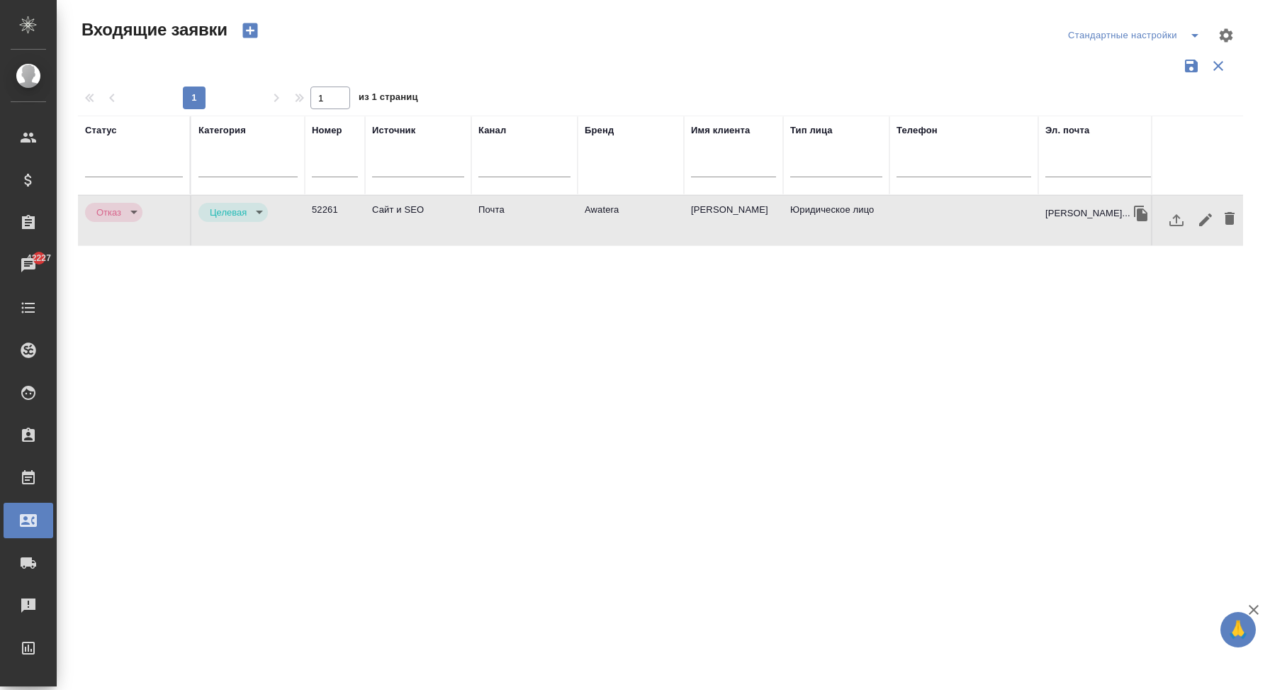
click at [548, 226] on td "Почта" at bounding box center [524, 221] width 106 height 50
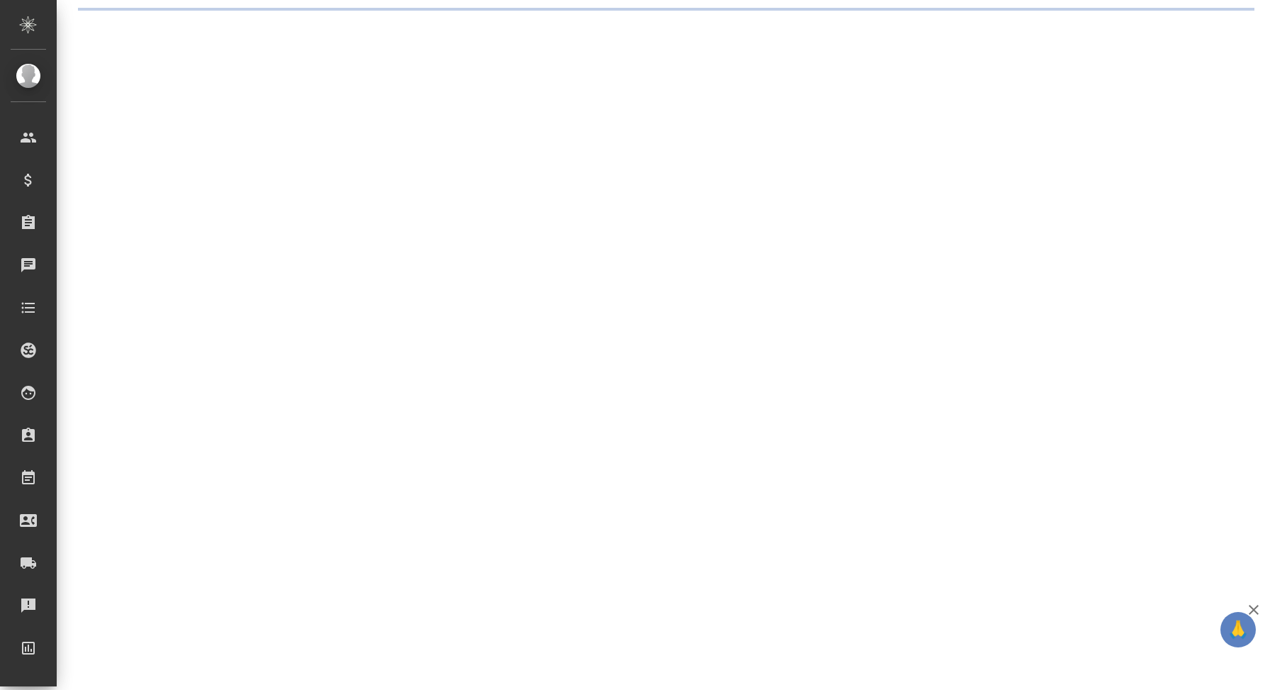
select select "RU"
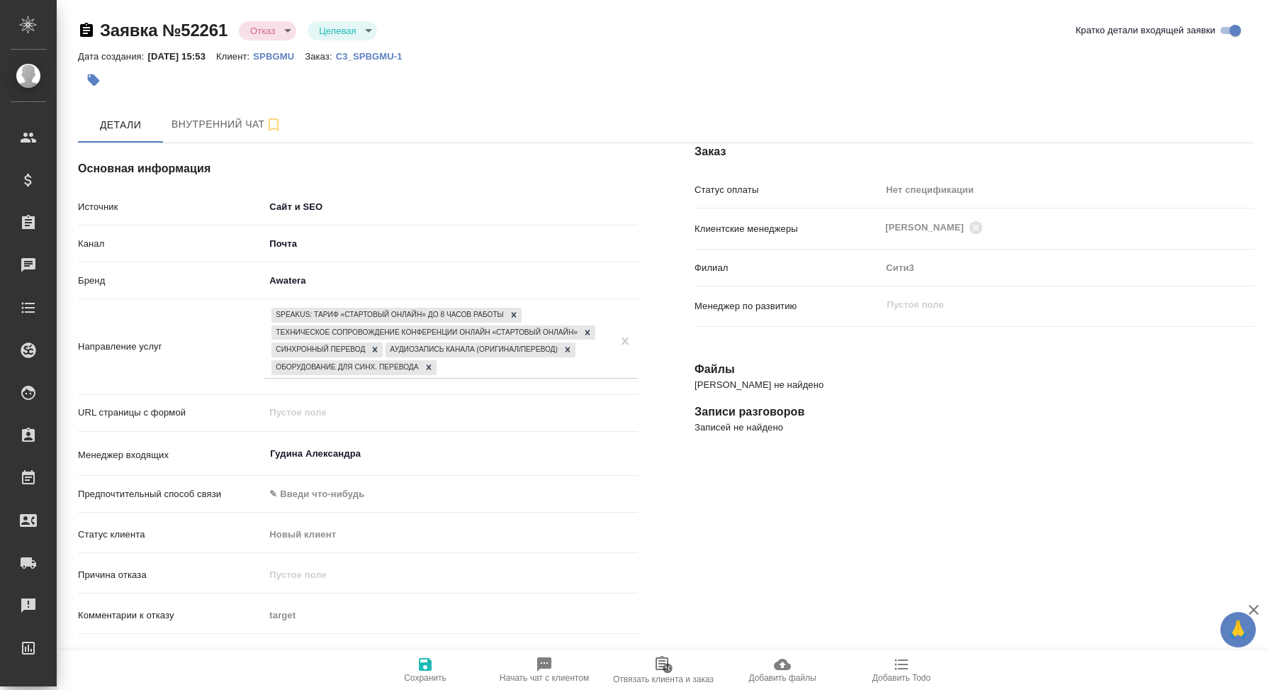
type textarea "x"
